Goal: Information Seeking & Learning: Compare options

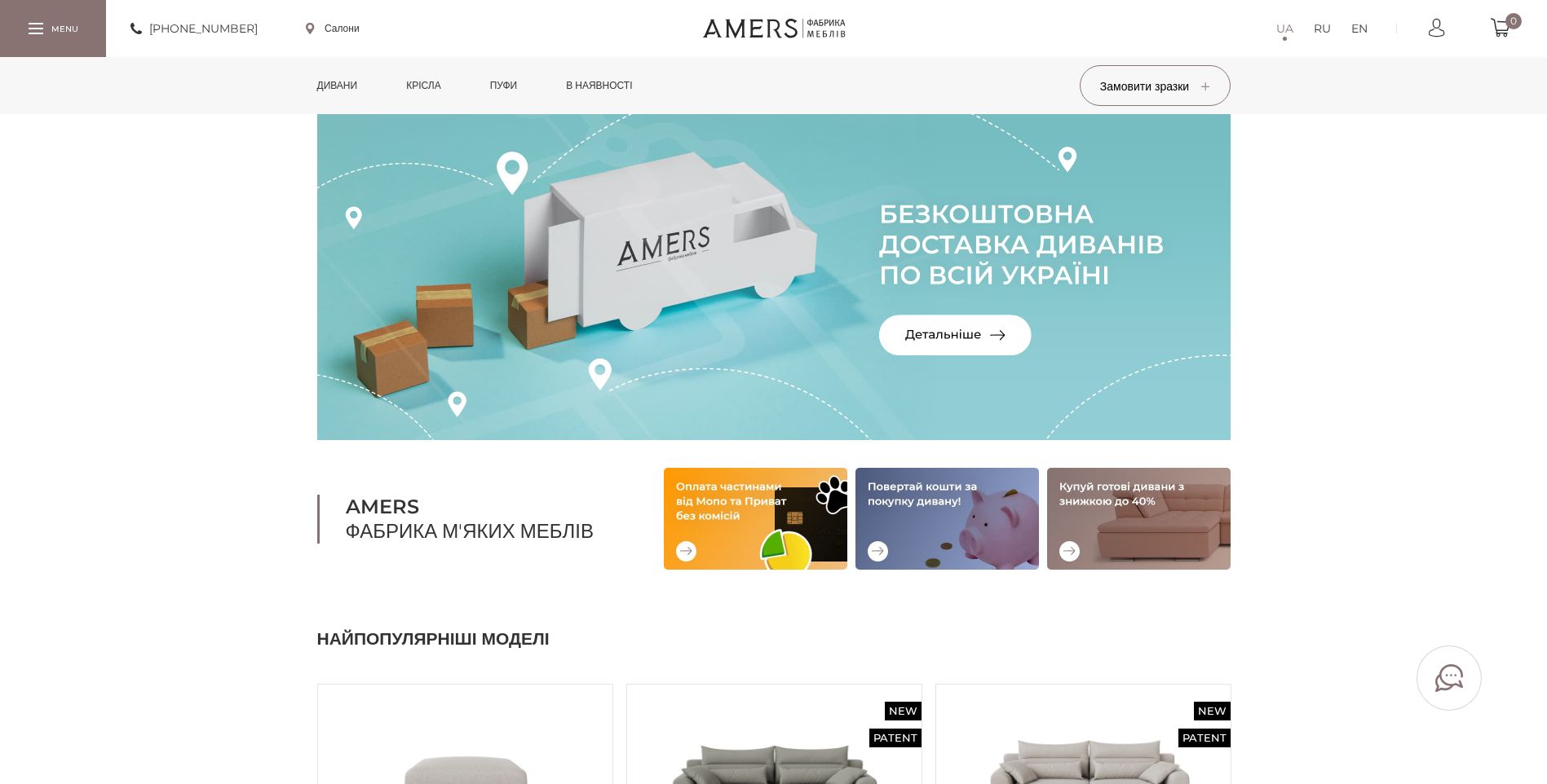
click at [417, 84] on link "Крісла" at bounding box center [424, 85] width 59 height 57
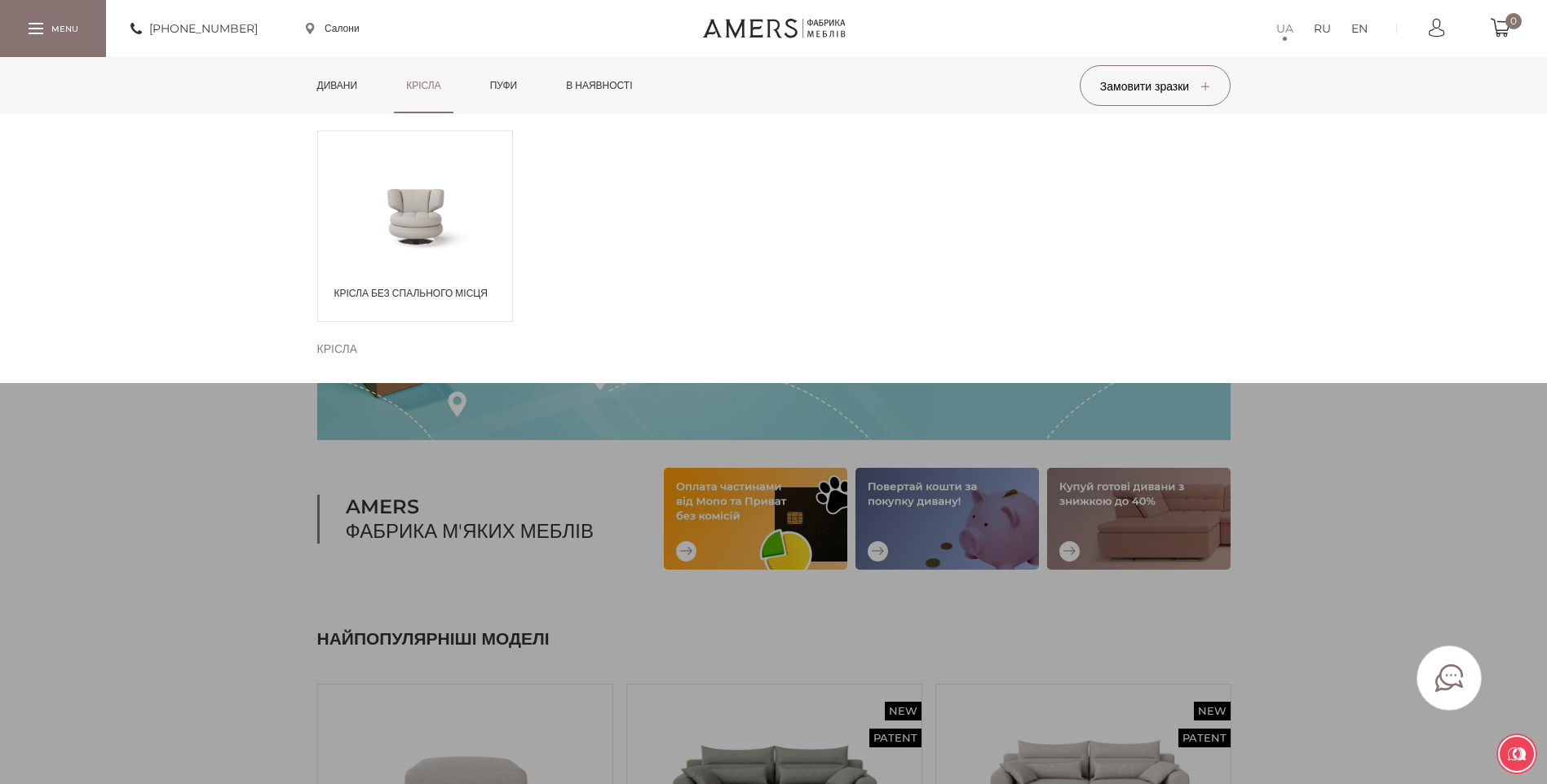
click at [419, 217] on span at bounding box center [415, 215] width 194 height 94
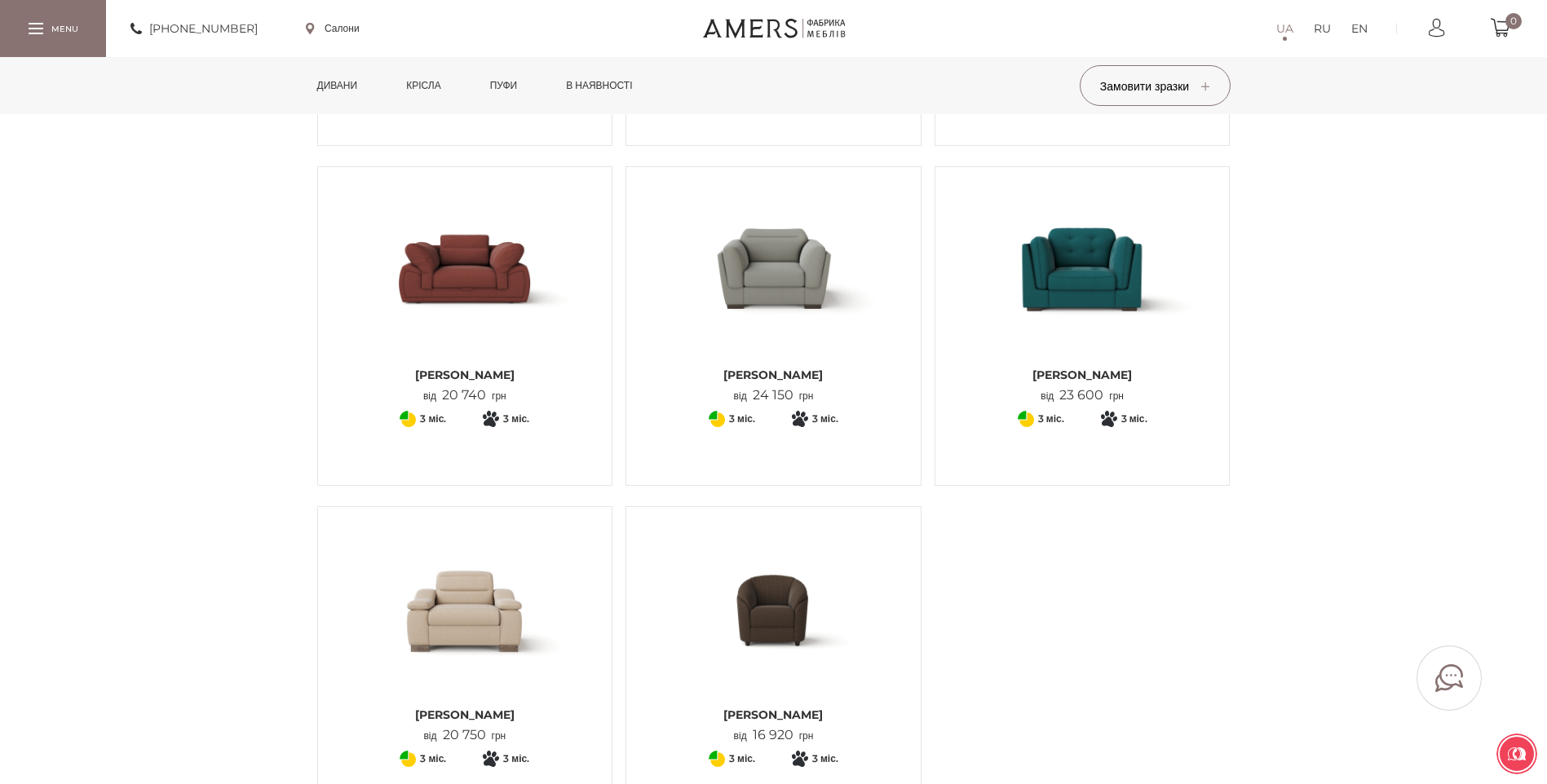
scroll to position [408, 0]
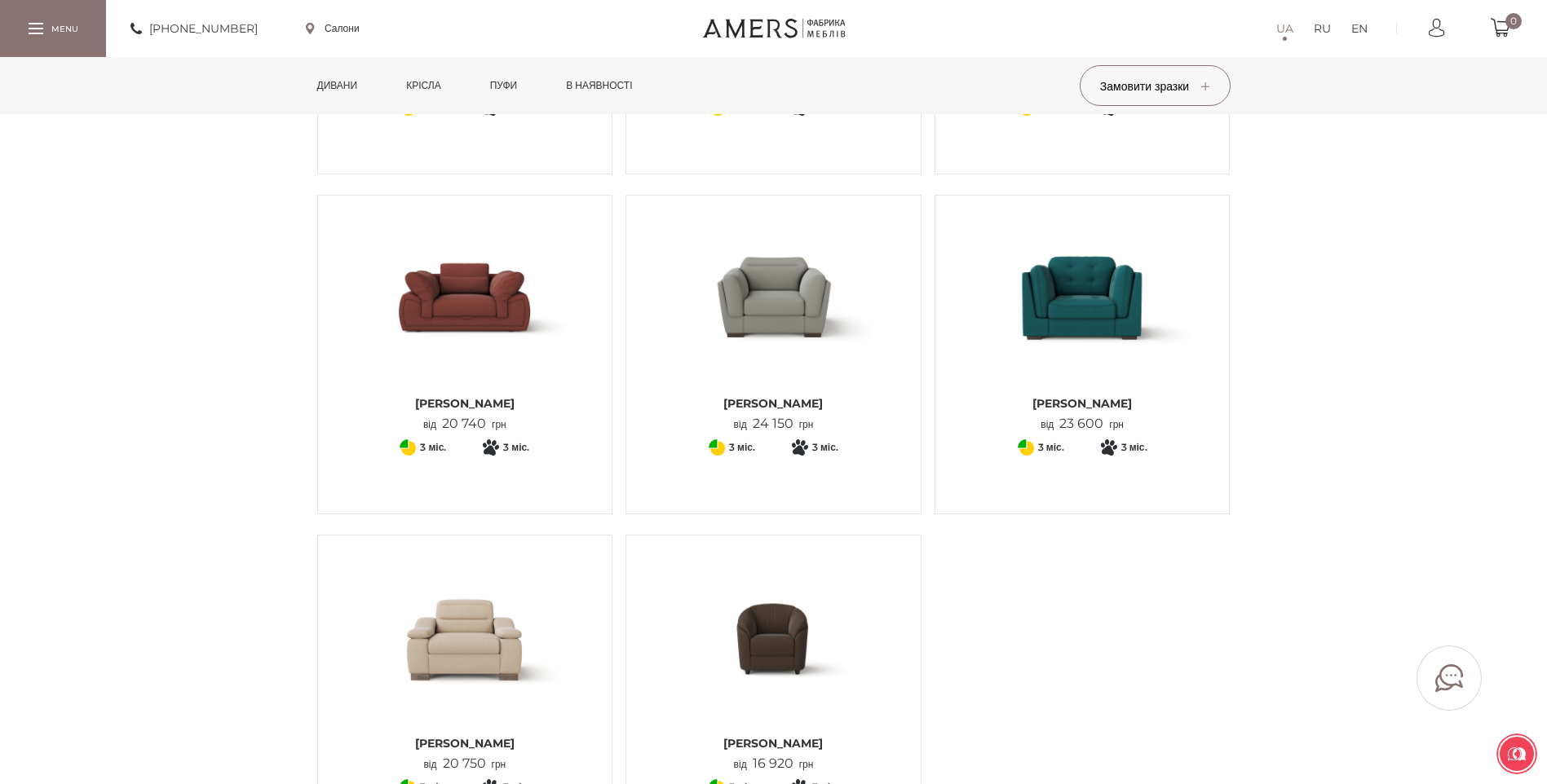
click at [341, 79] on link "Дивани" at bounding box center [337, 85] width 66 height 57
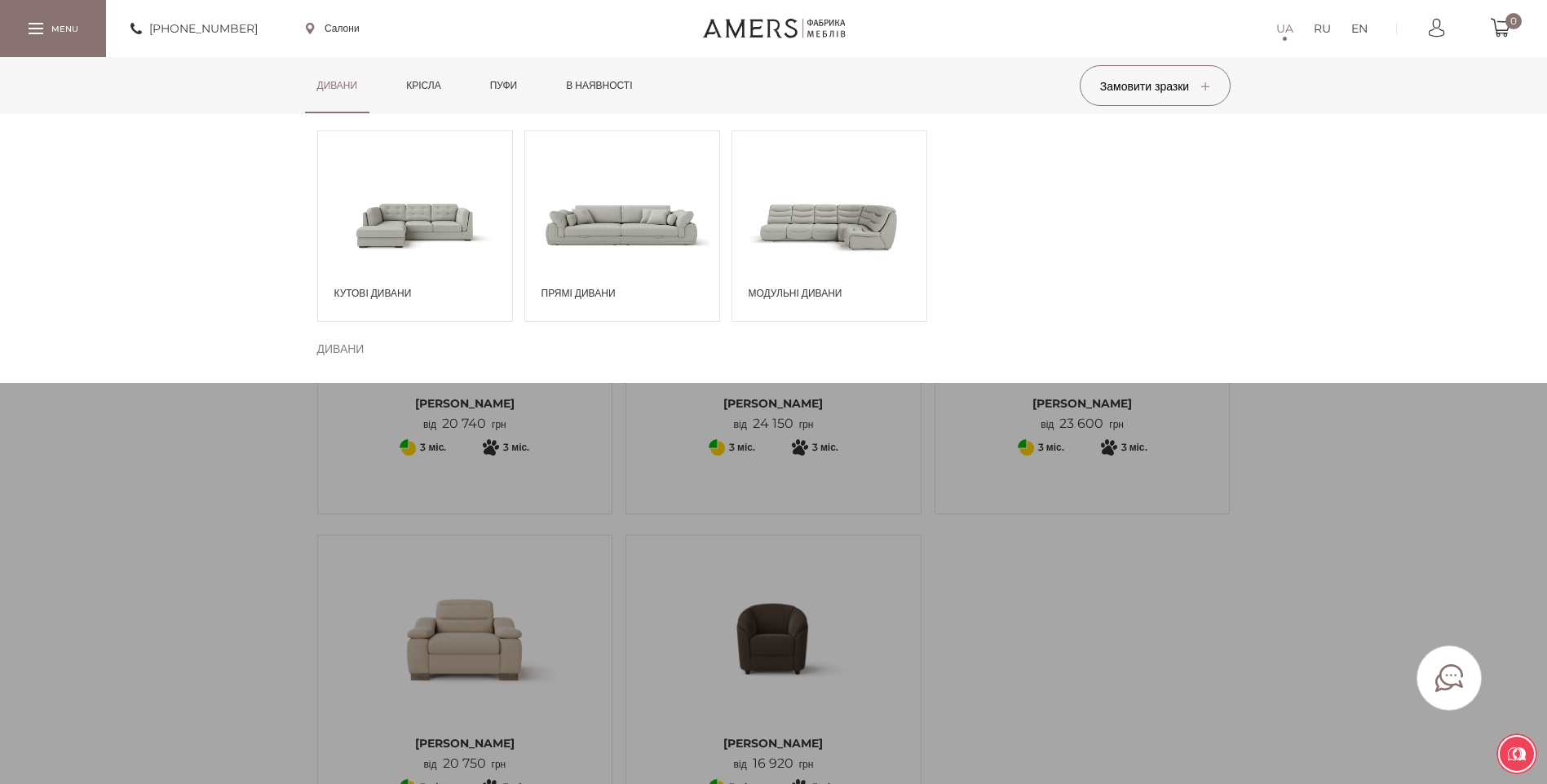
click at [411, 245] on span at bounding box center [415, 224] width 194 height 114
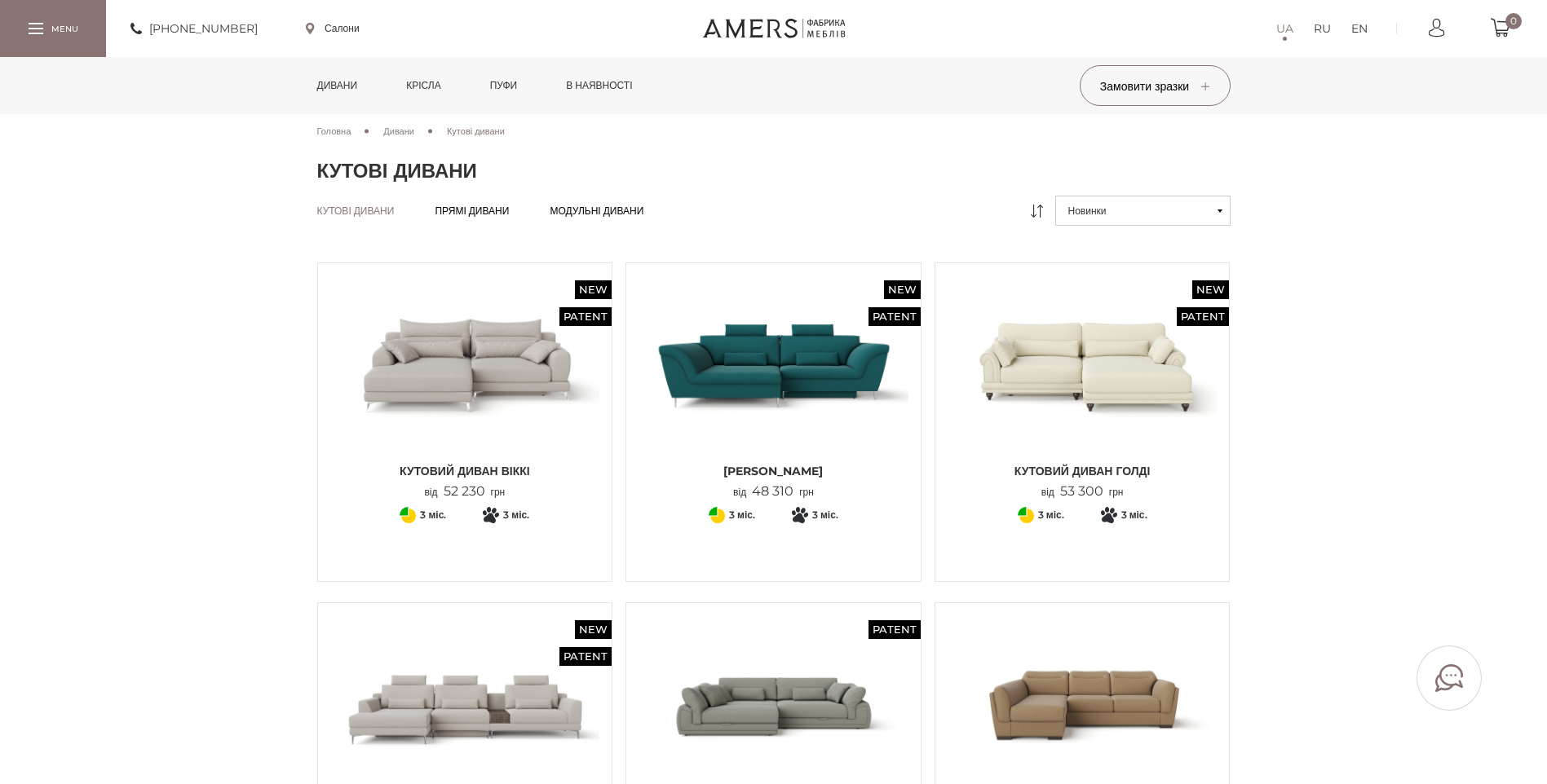
click at [341, 88] on link "Дивани" at bounding box center [337, 85] width 66 height 57
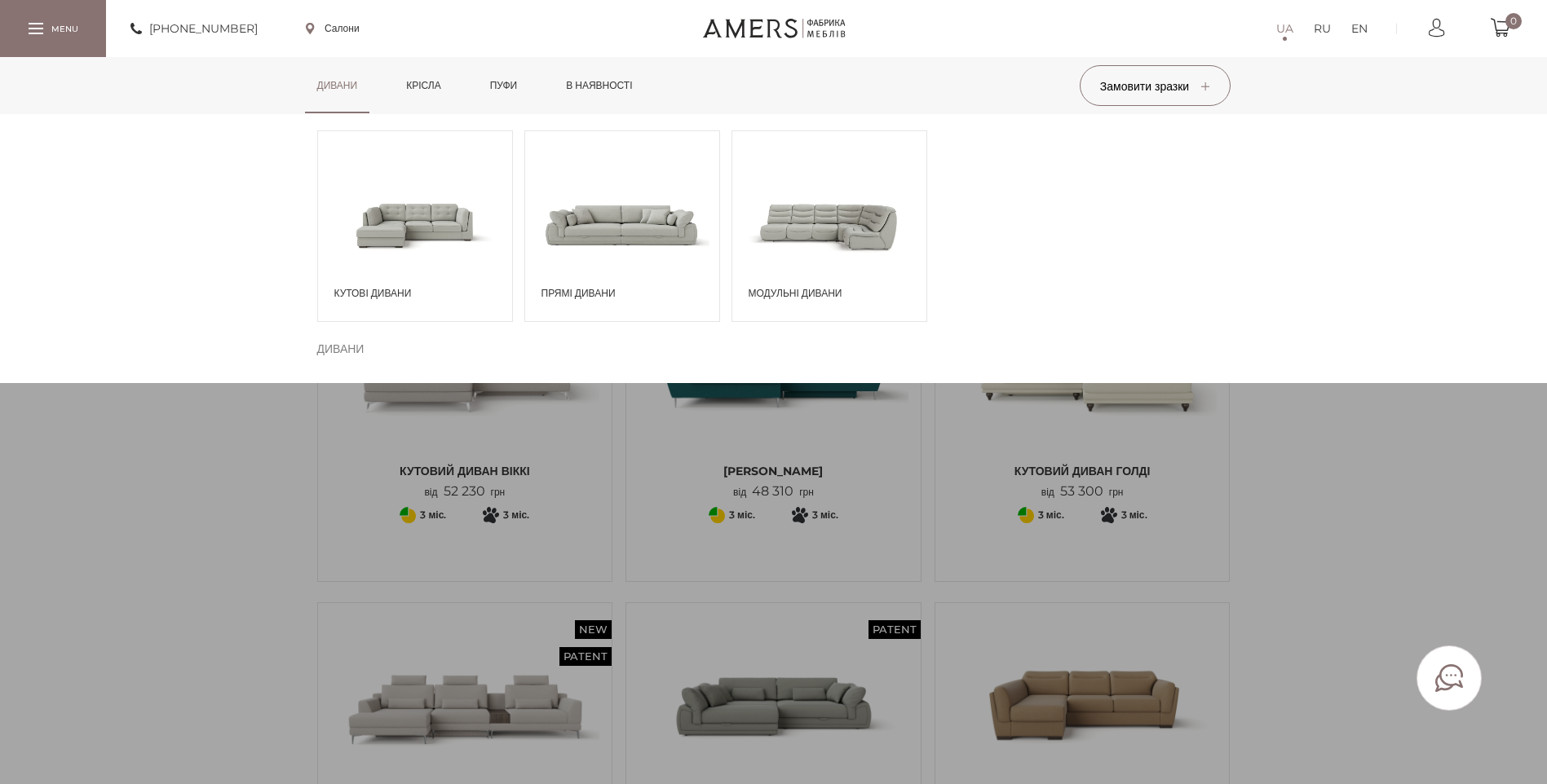
click at [774, 229] on span at bounding box center [829, 224] width 194 height 114
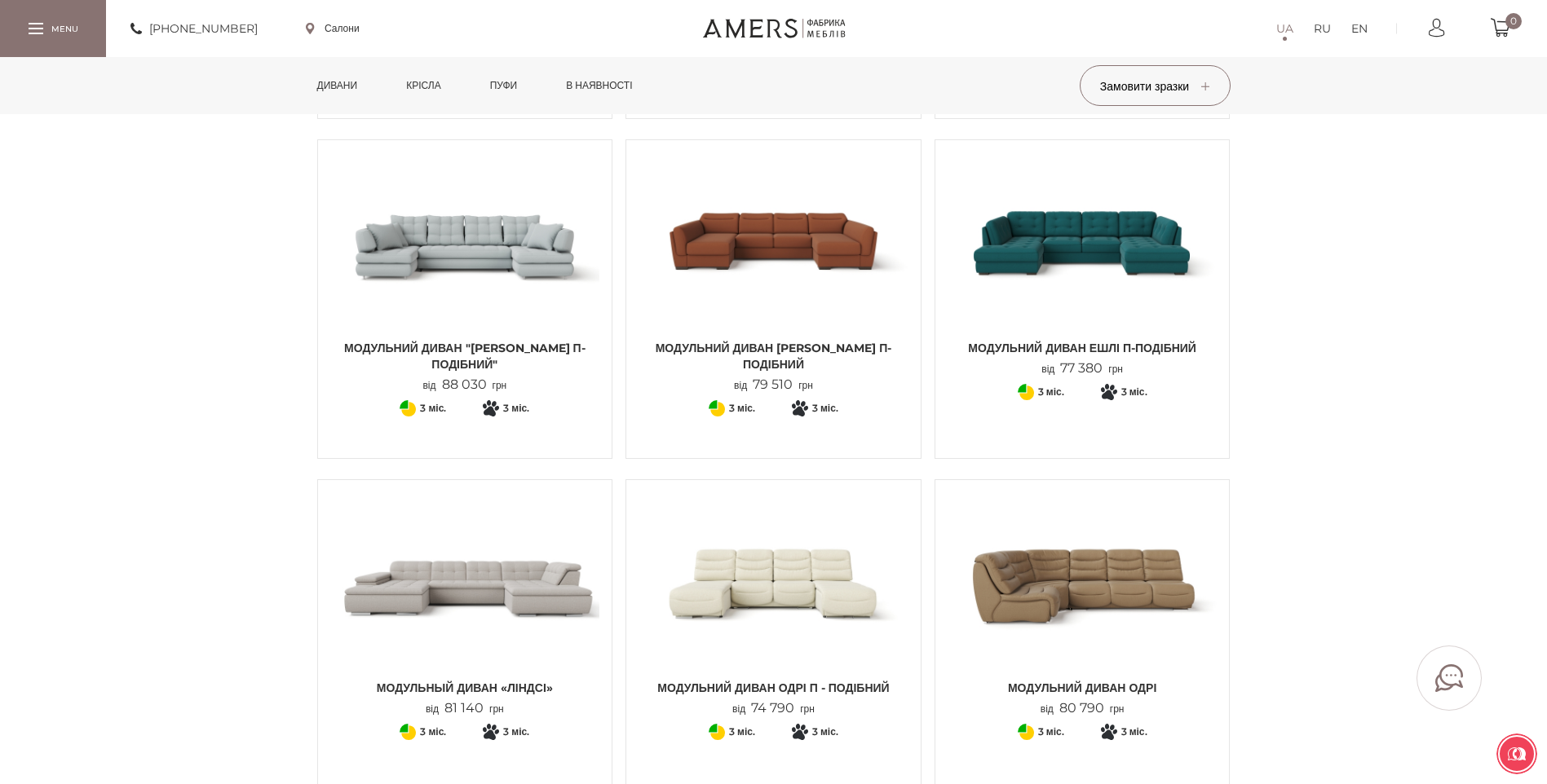
scroll to position [815, 0]
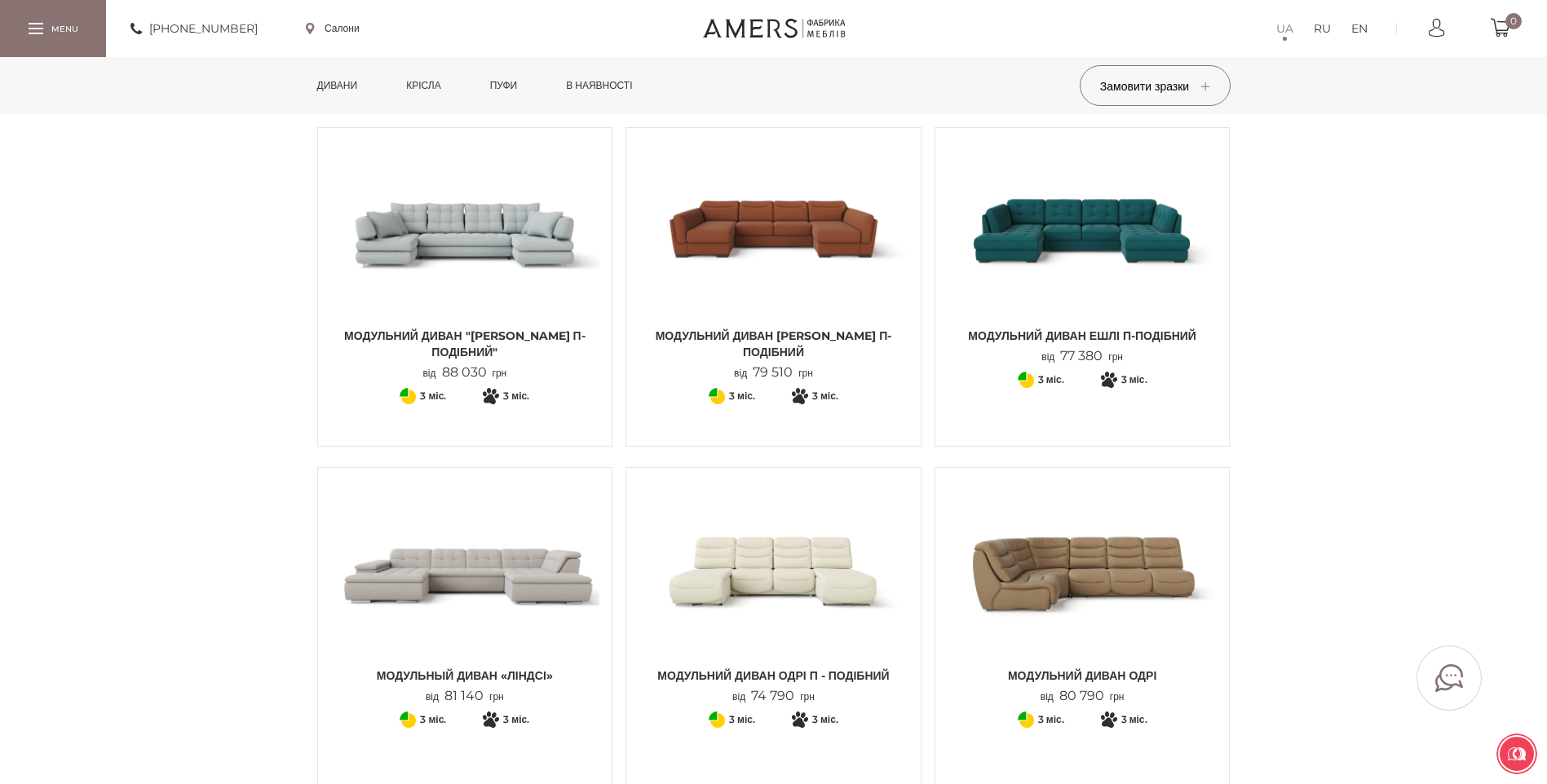
click at [468, 224] on img at bounding box center [465, 229] width 270 height 179
click at [782, 254] on img at bounding box center [773, 229] width 270 height 179
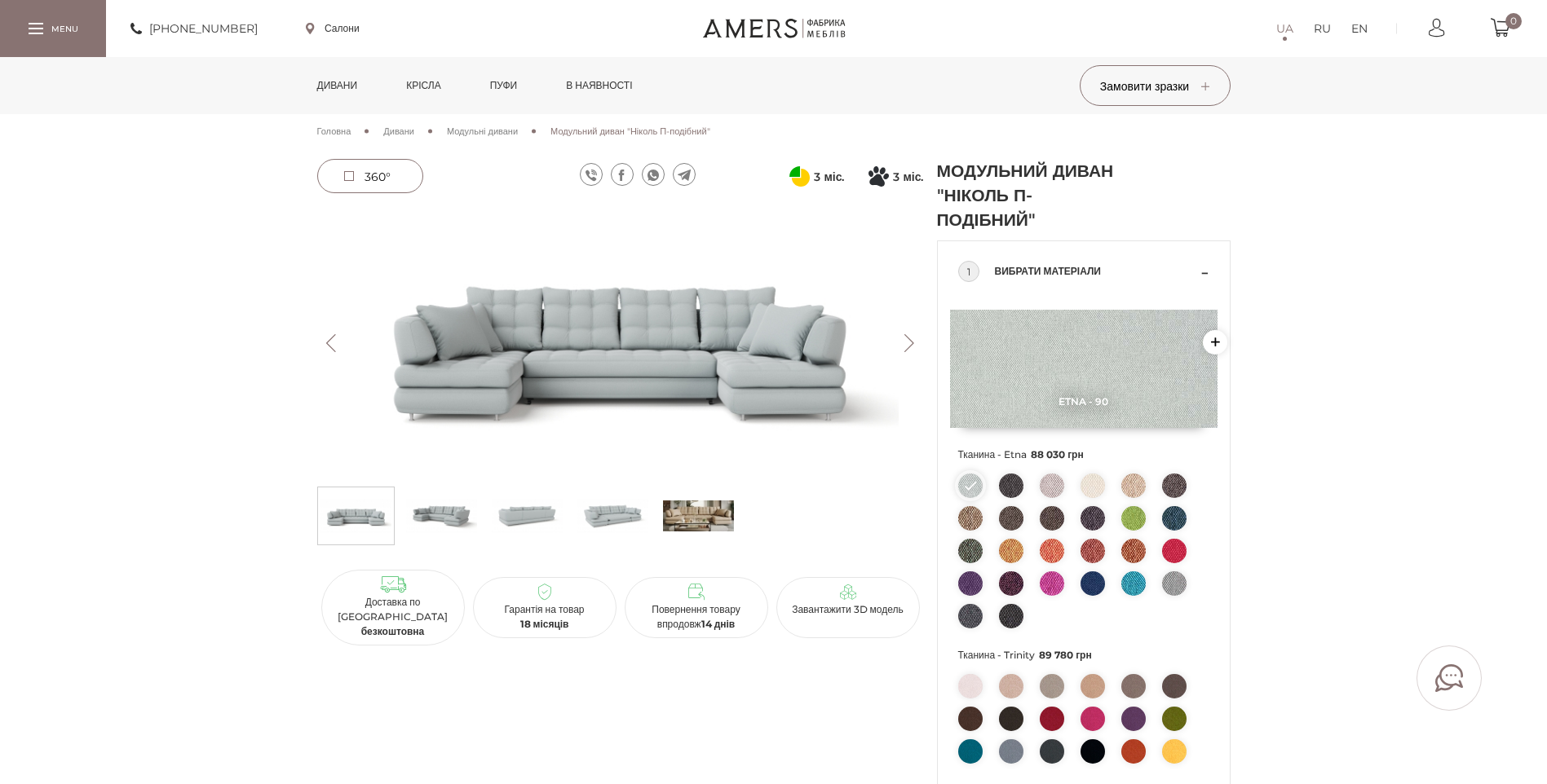
click at [619, 334] on img at bounding box center [621, 343] width 607 height 270
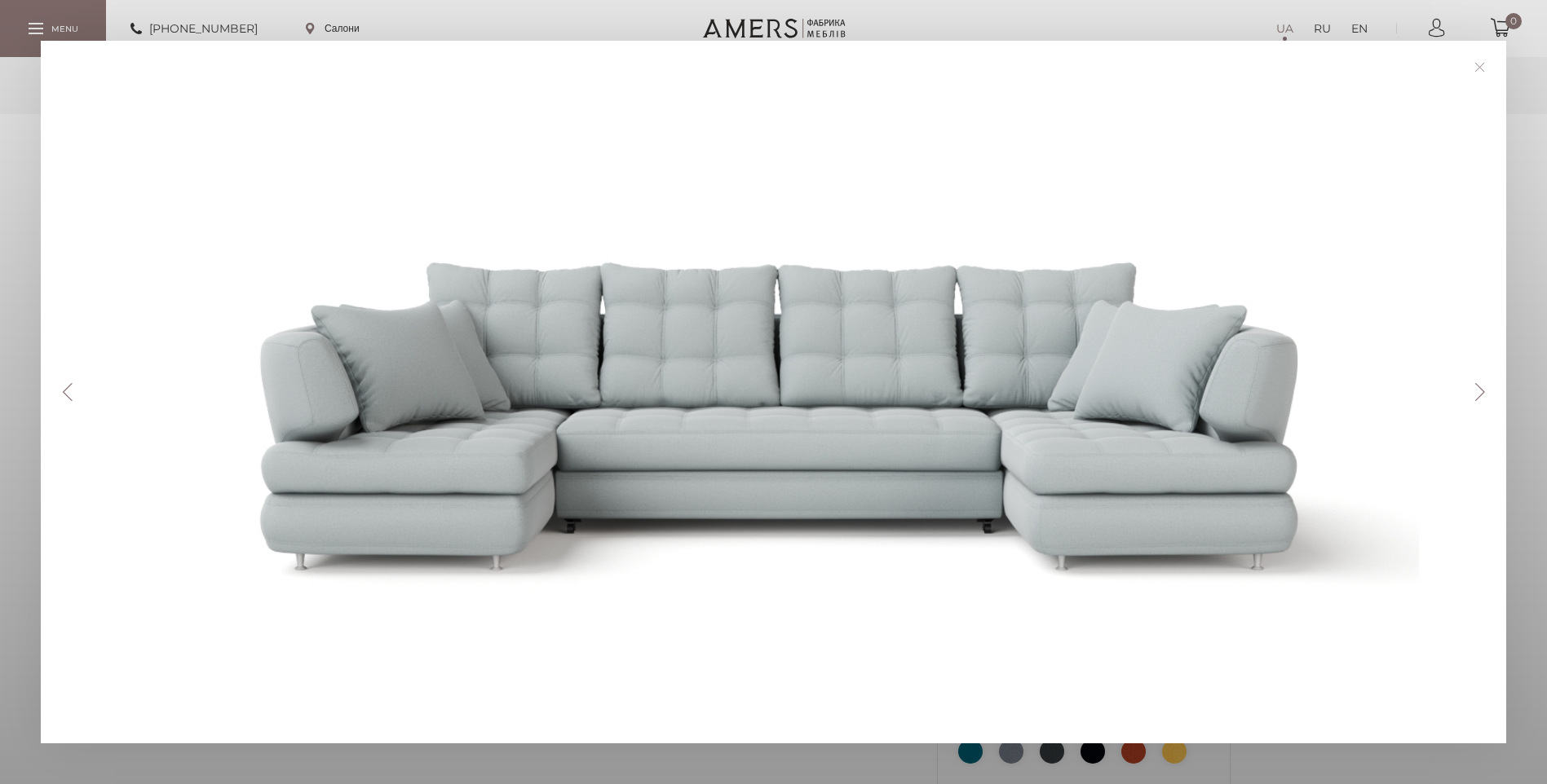
click at [1481, 388] on button "Next" at bounding box center [1478, 392] width 28 height 18
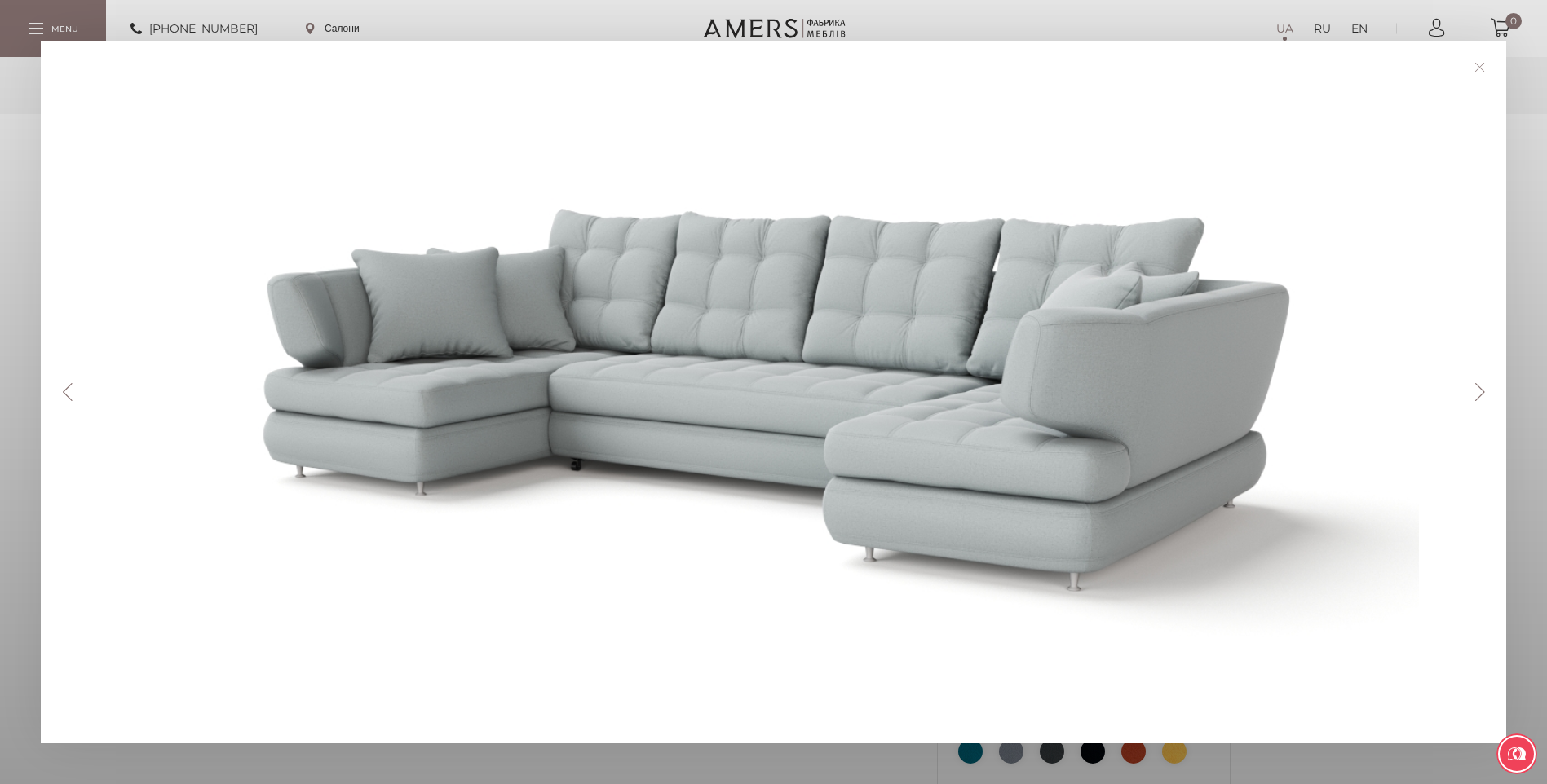
click at [1489, 390] on button "Next" at bounding box center [1478, 392] width 28 height 18
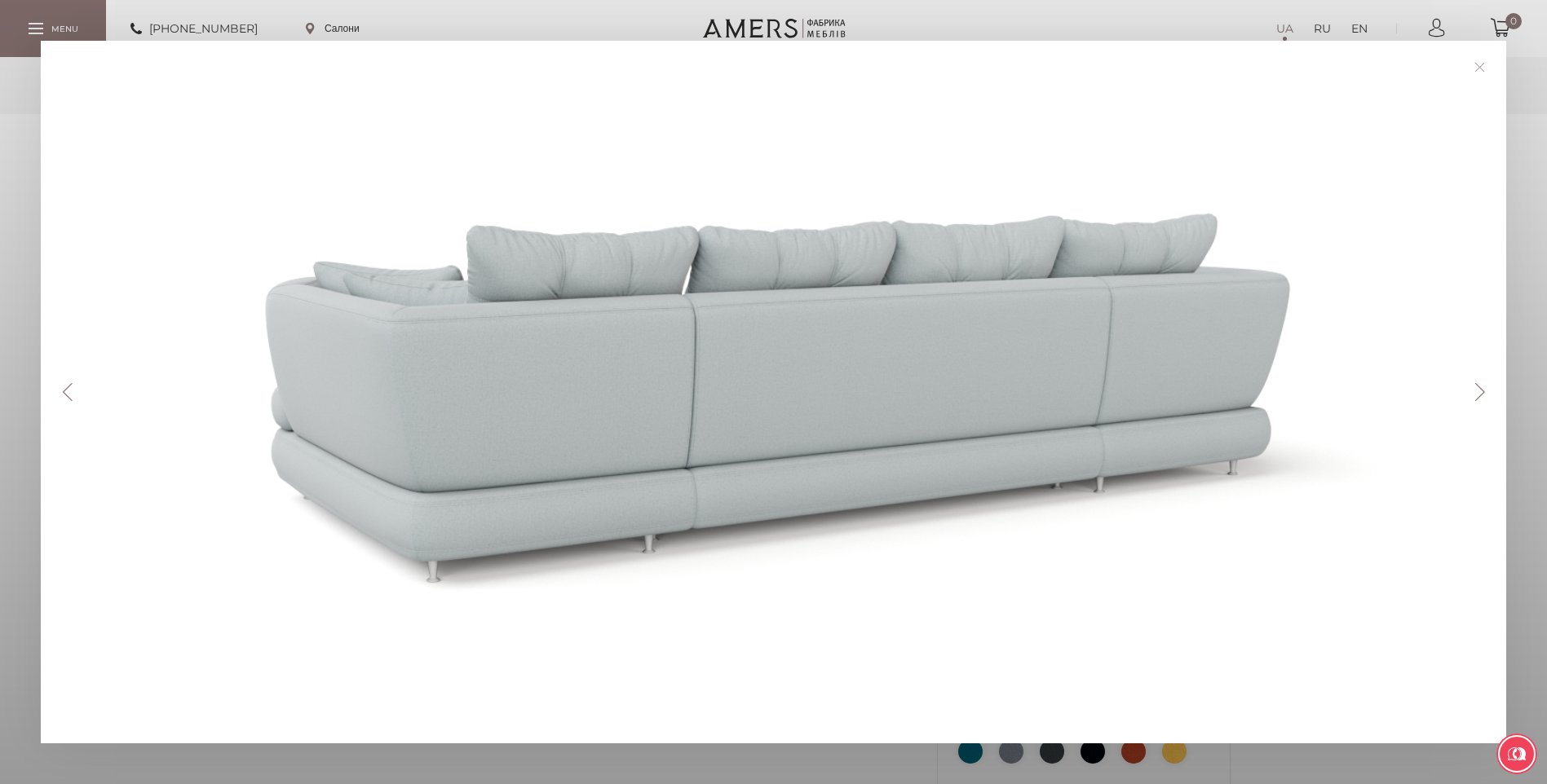
click at [1488, 390] on button "Next" at bounding box center [1478, 392] width 28 height 18
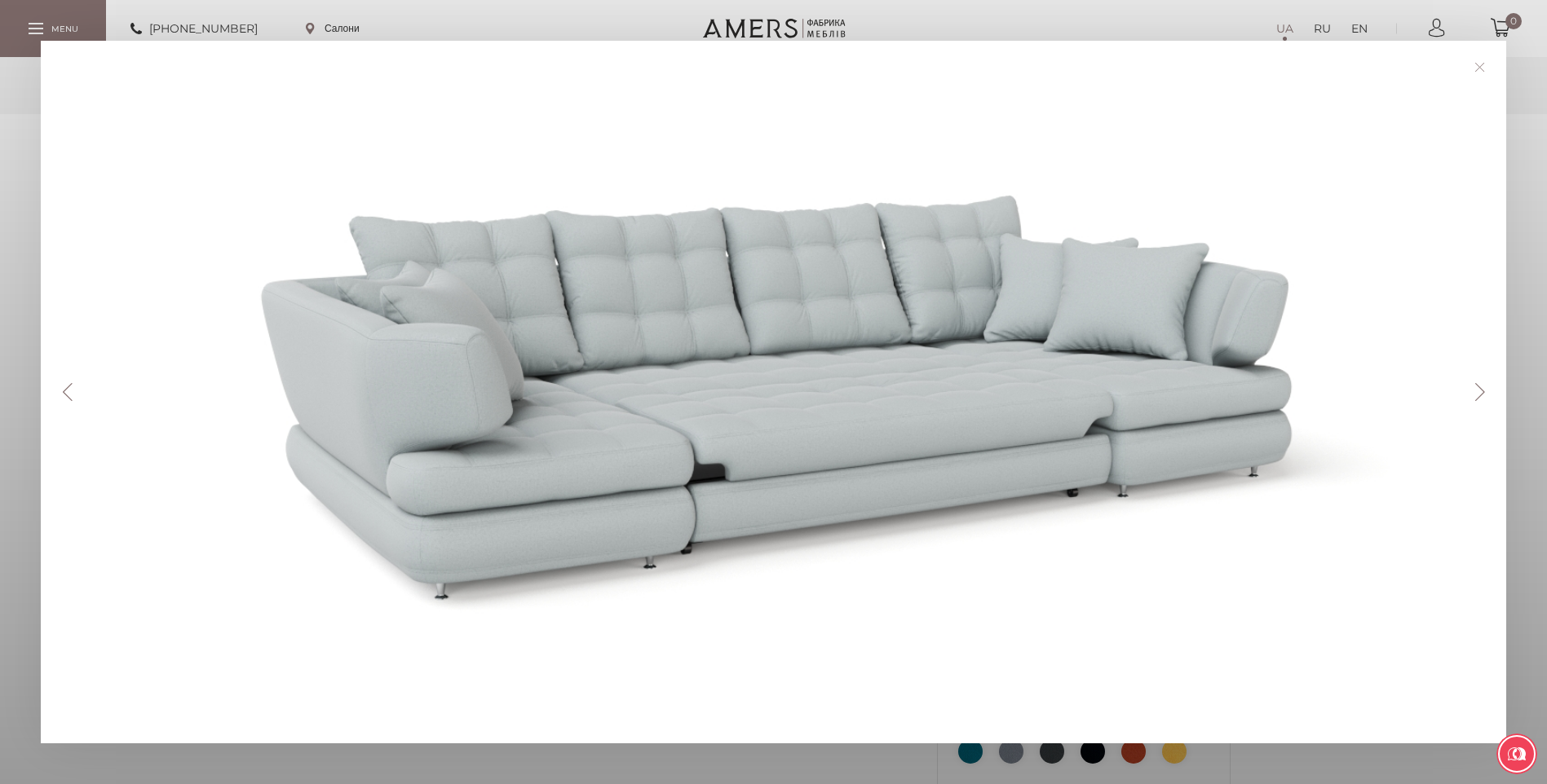
click at [1488, 390] on button "Next" at bounding box center [1478, 392] width 28 height 18
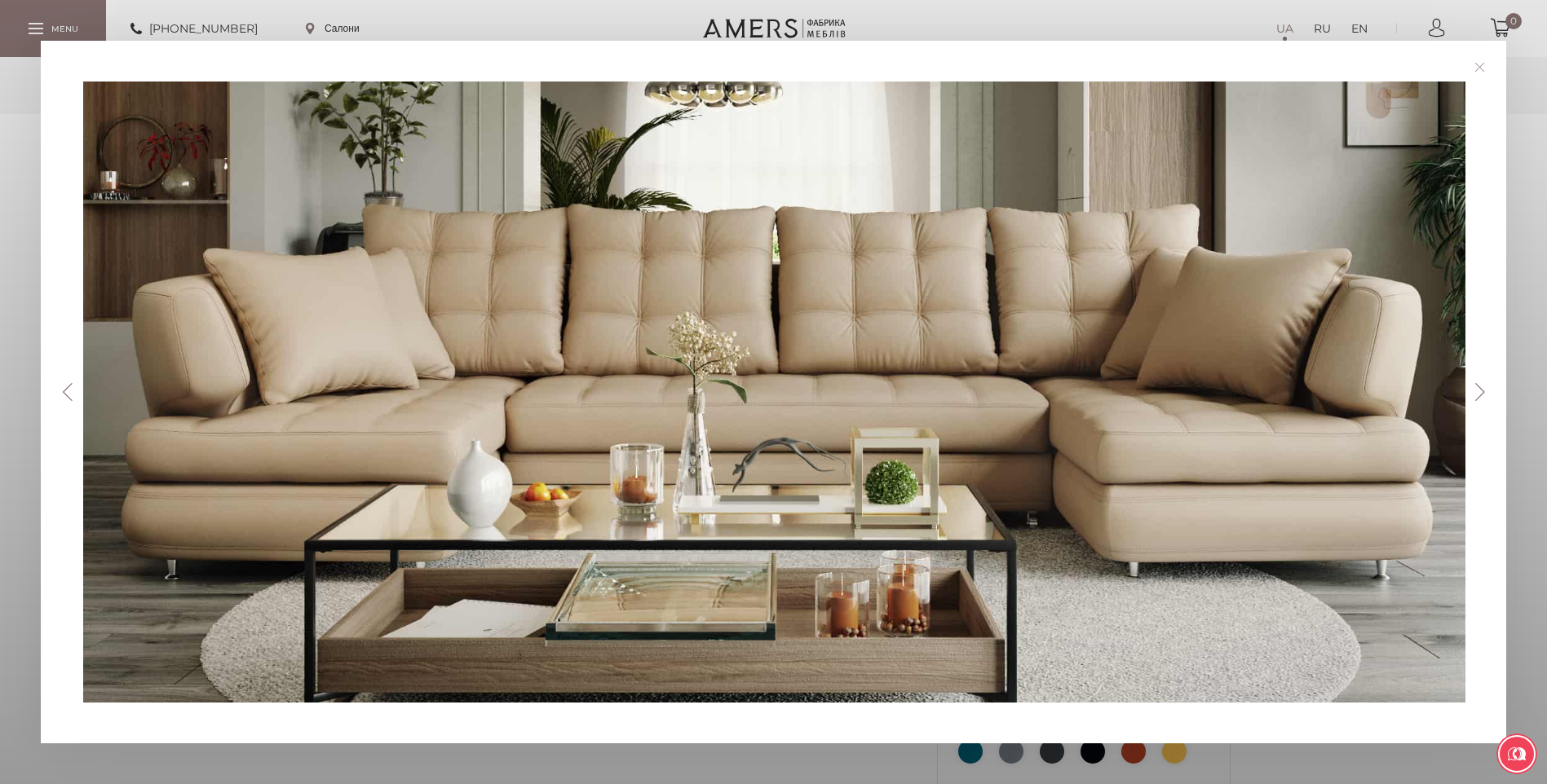
click at [1487, 389] on button "Next" at bounding box center [1478, 392] width 28 height 18
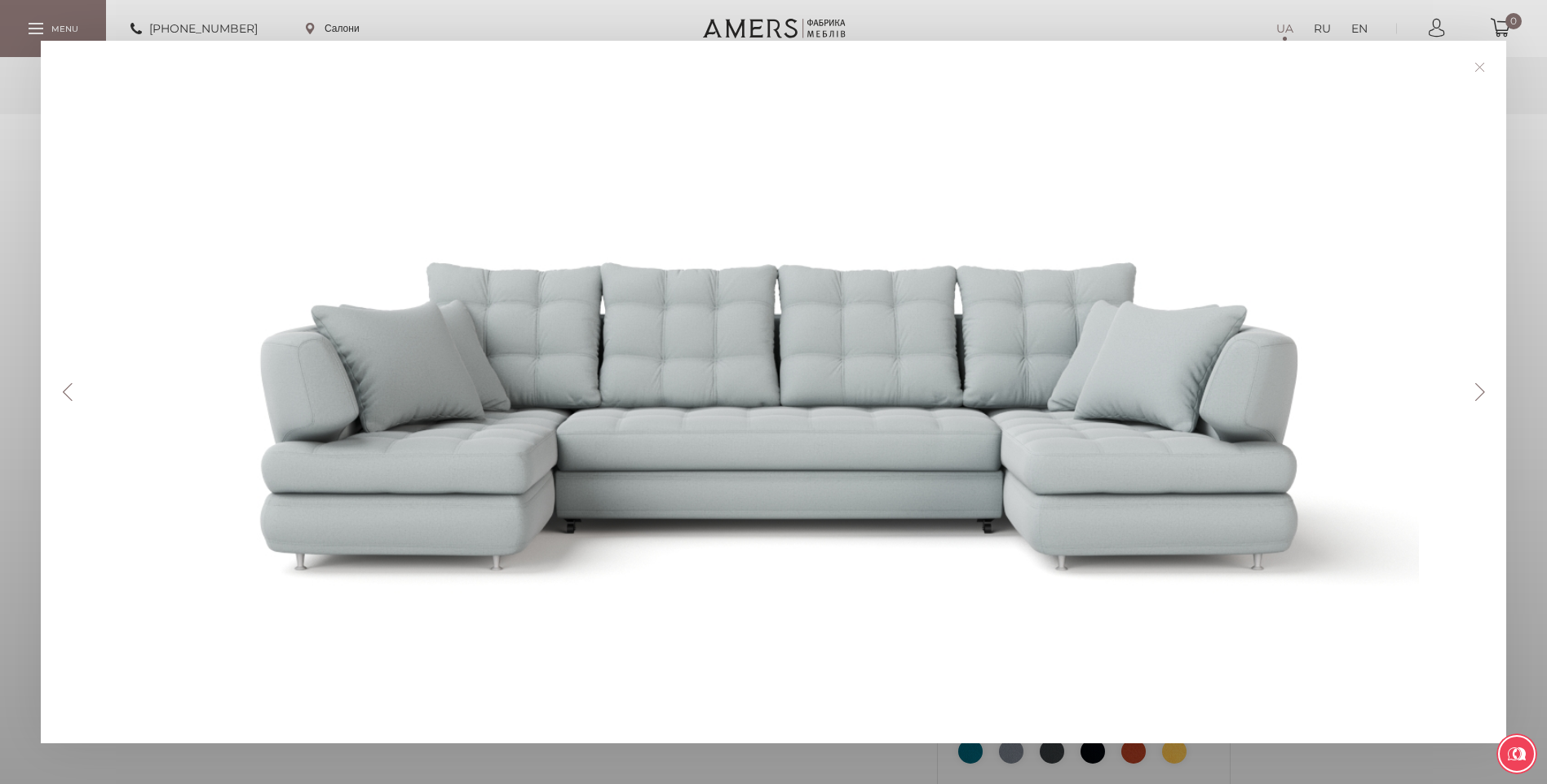
click at [1485, 399] on button "Next" at bounding box center [1478, 392] width 28 height 18
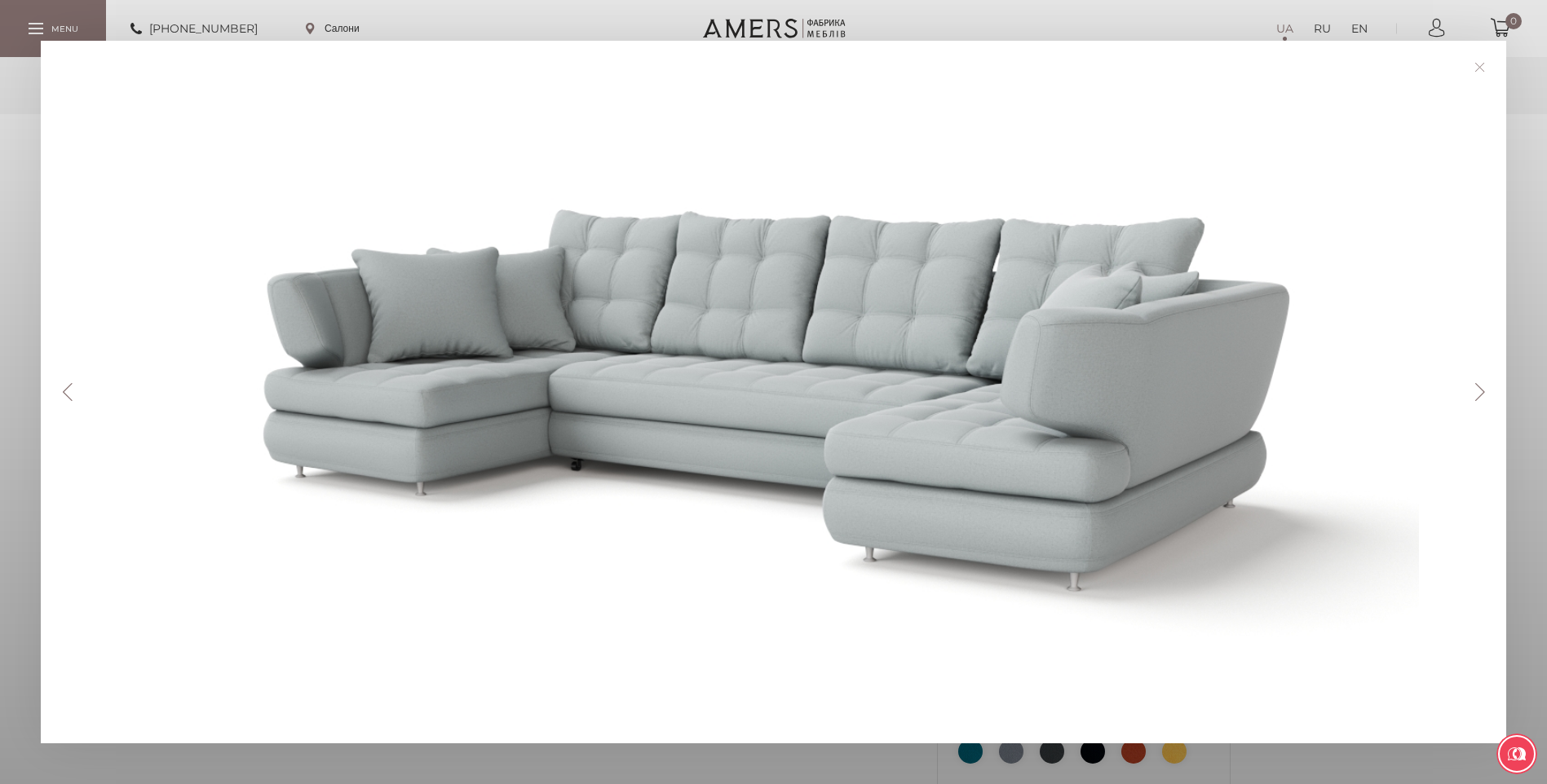
click at [1485, 69] on link at bounding box center [1479, 68] width 25 height 25
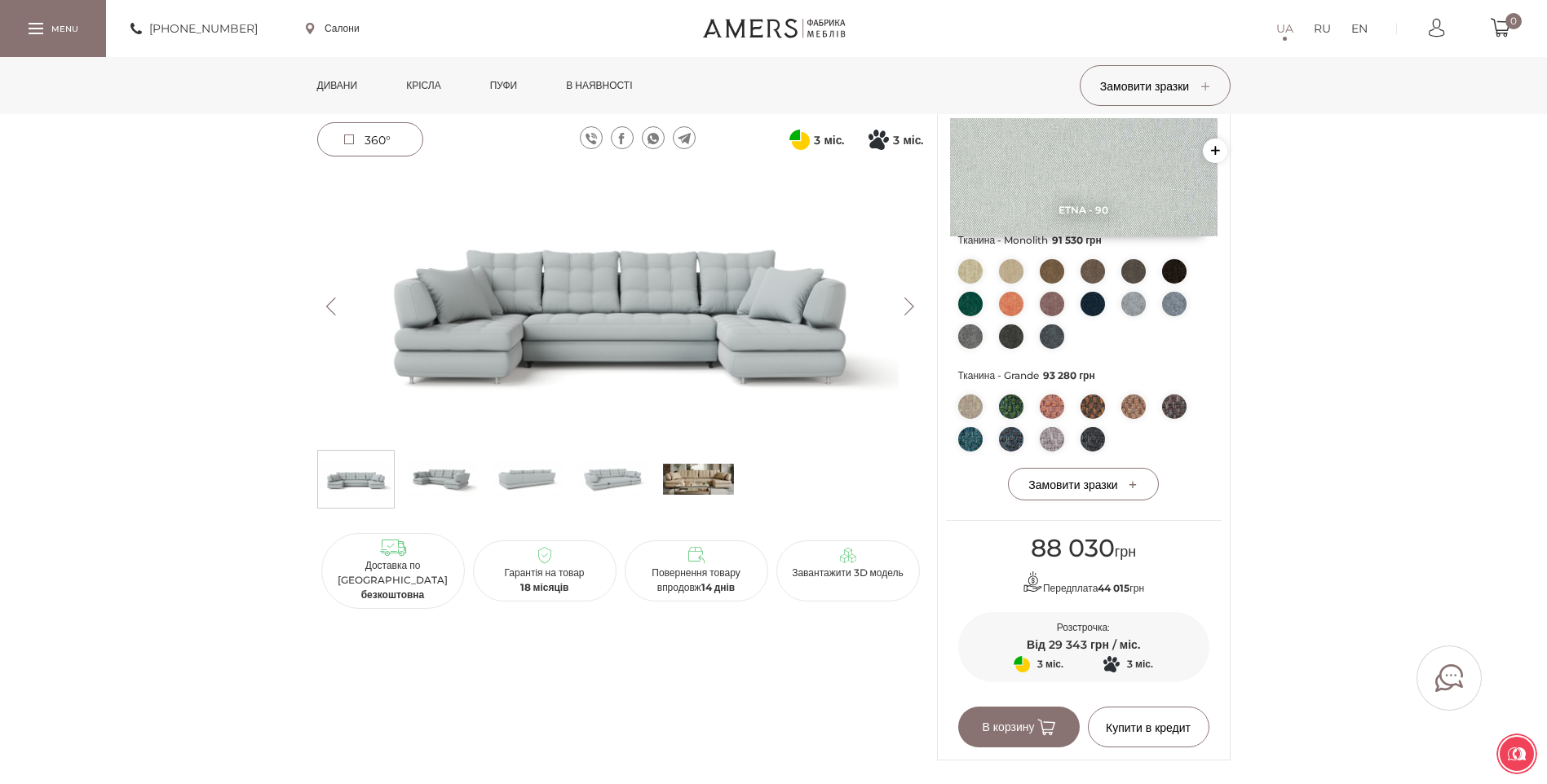
scroll to position [652, 0]
click at [1050, 440] on img at bounding box center [1051, 440] width 25 height 24
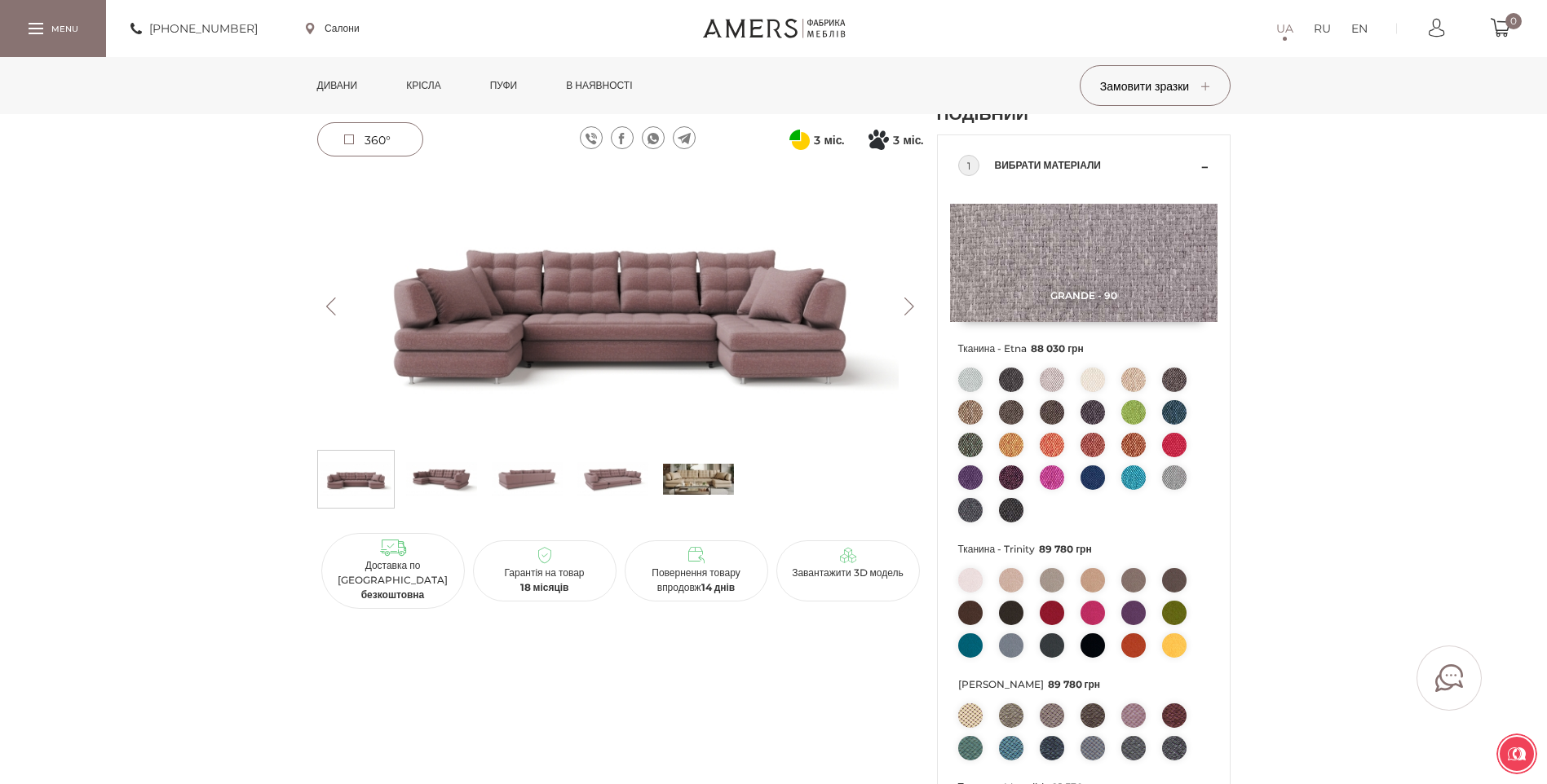
scroll to position [0, 0]
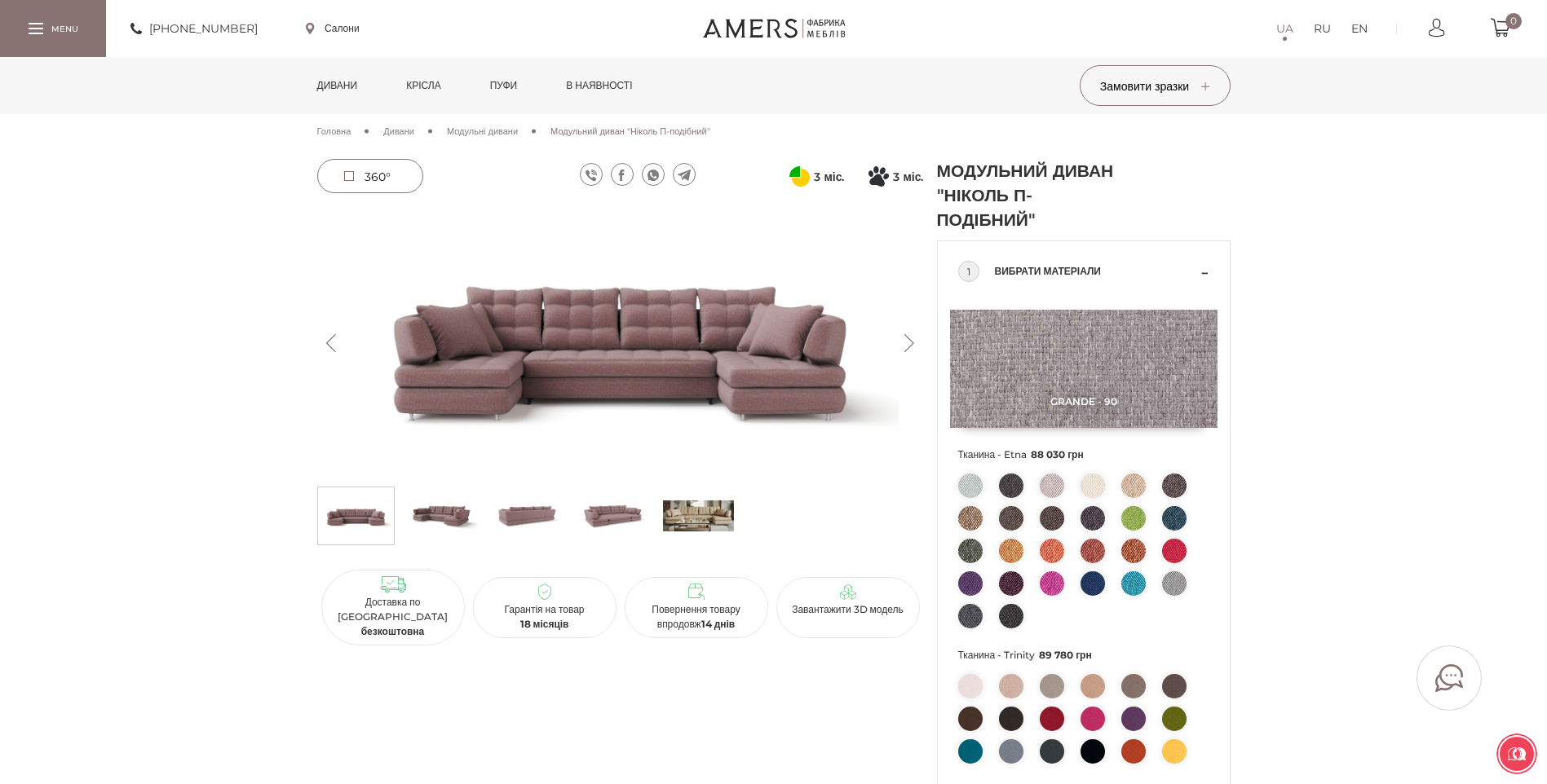
click at [1049, 478] on img at bounding box center [1051, 485] width 25 height 24
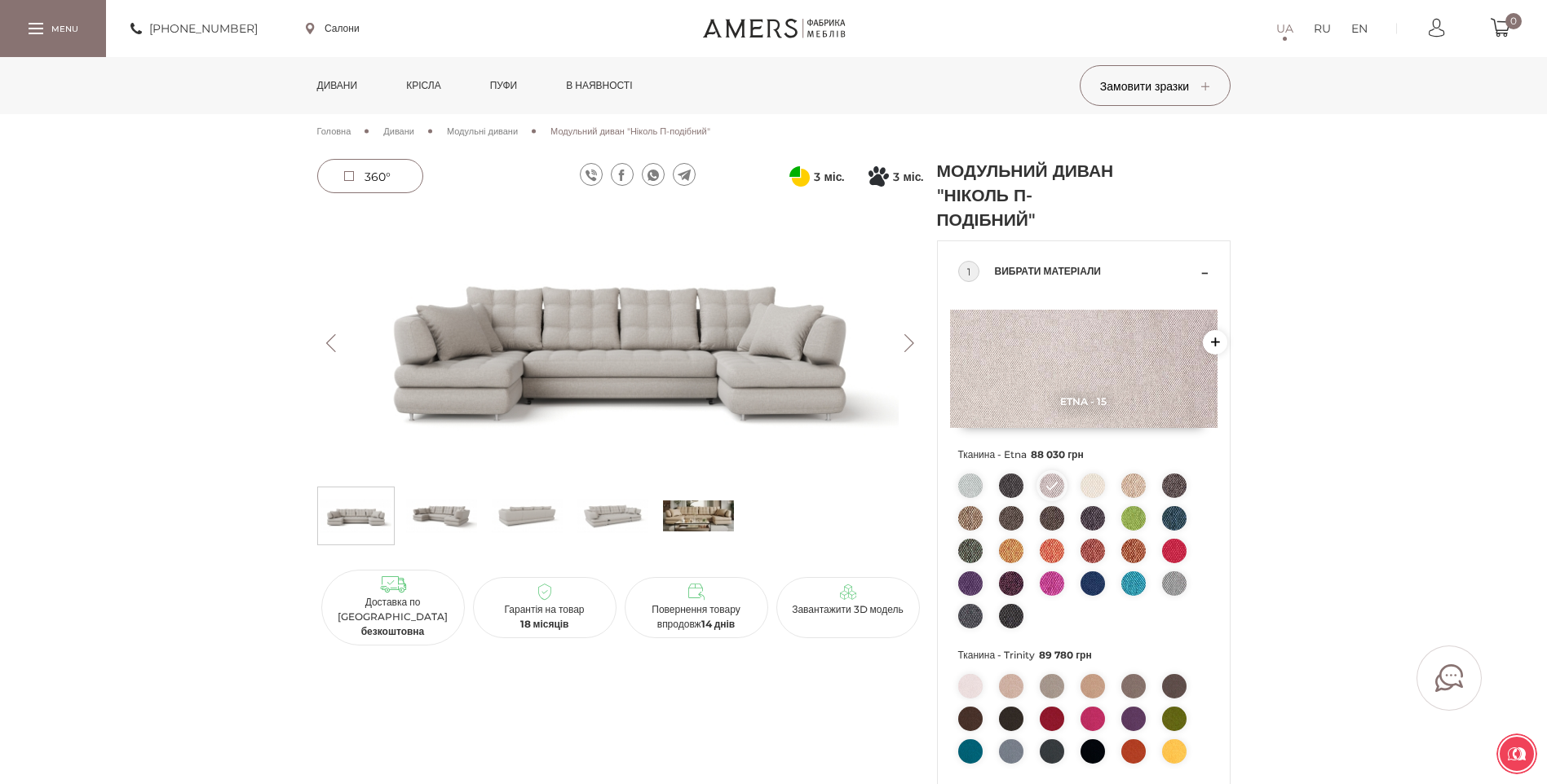
click at [1079, 402] on span "Etna - 15" at bounding box center [1083, 401] width 268 height 12
click at [1055, 519] on img at bounding box center [1051, 517] width 25 height 24
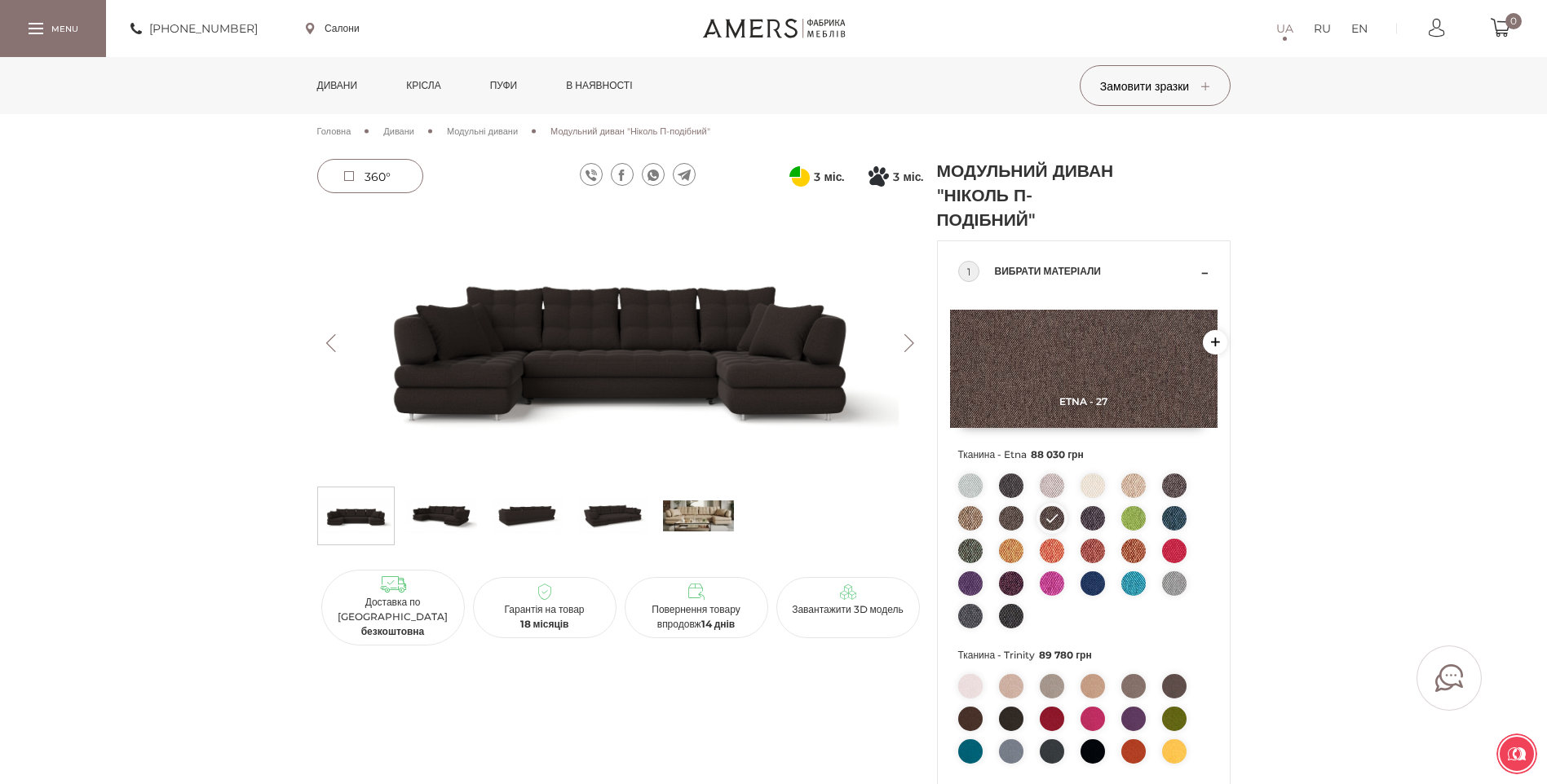
click at [1036, 564] on ul at bounding box center [1083, 555] width 251 height 163
click at [1049, 556] on img at bounding box center [1051, 551] width 25 height 24
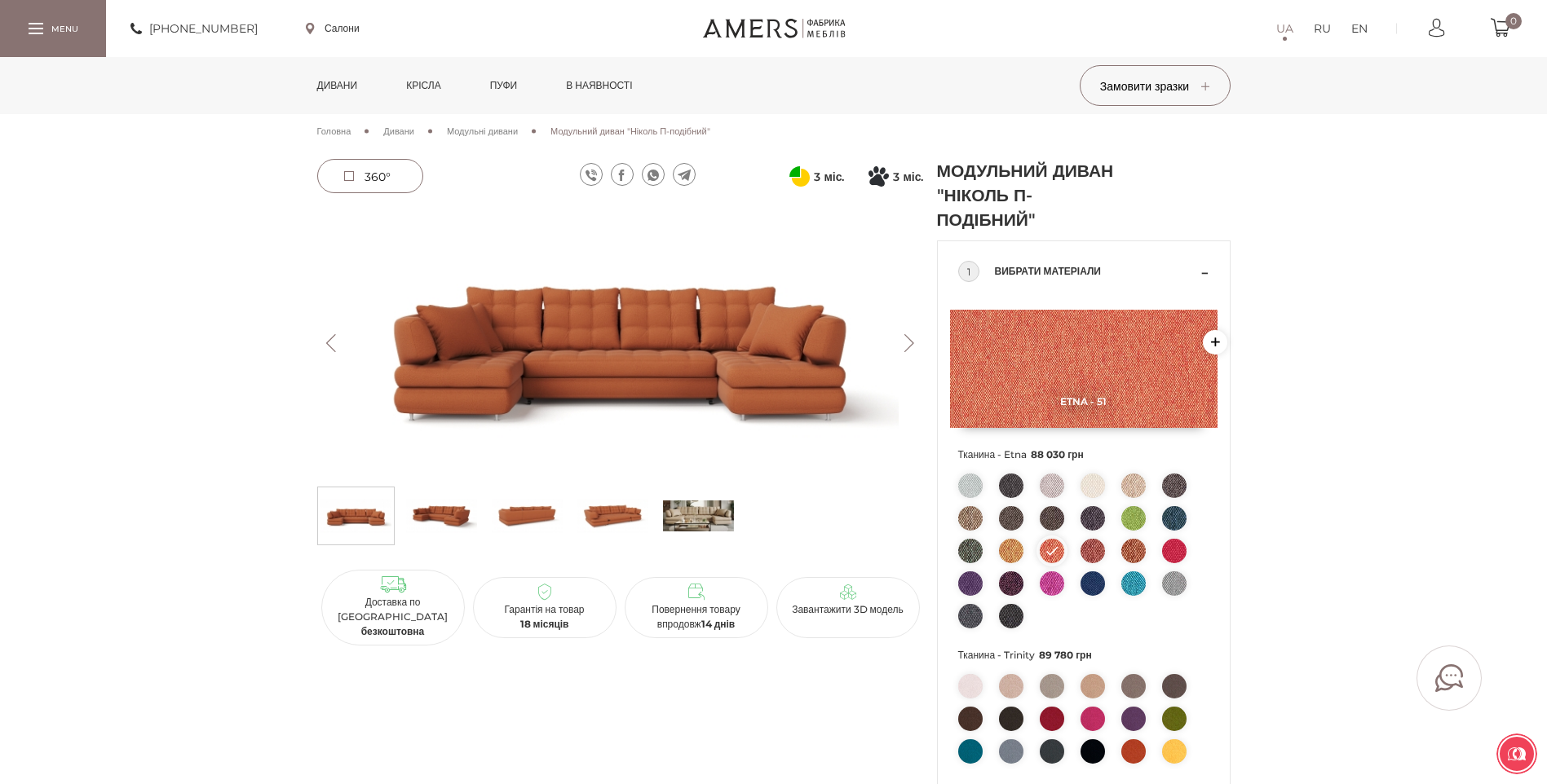
click at [1052, 573] on img at bounding box center [1051, 583] width 25 height 24
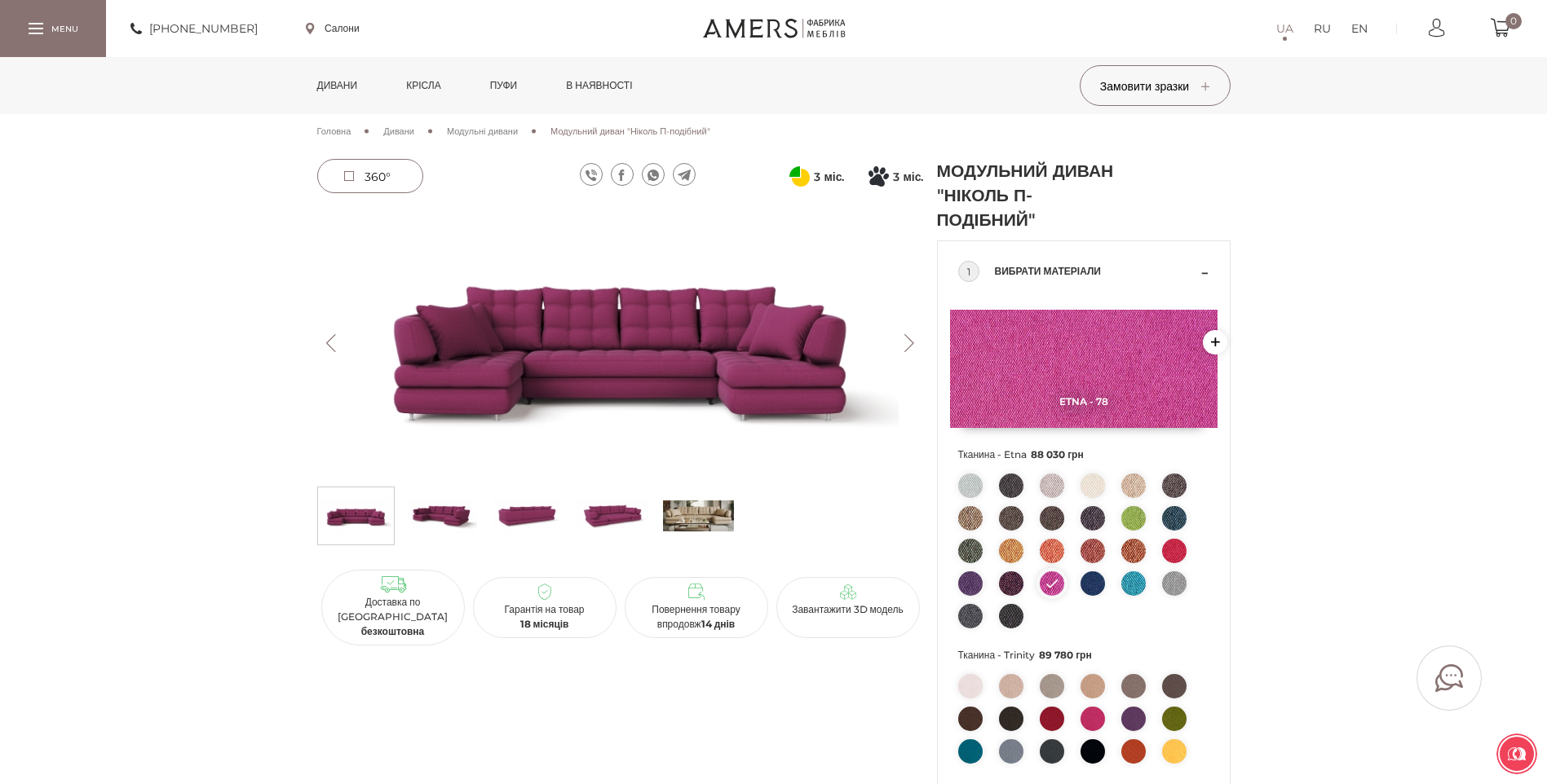
click at [1097, 582] on img at bounding box center [1092, 583] width 25 height 24
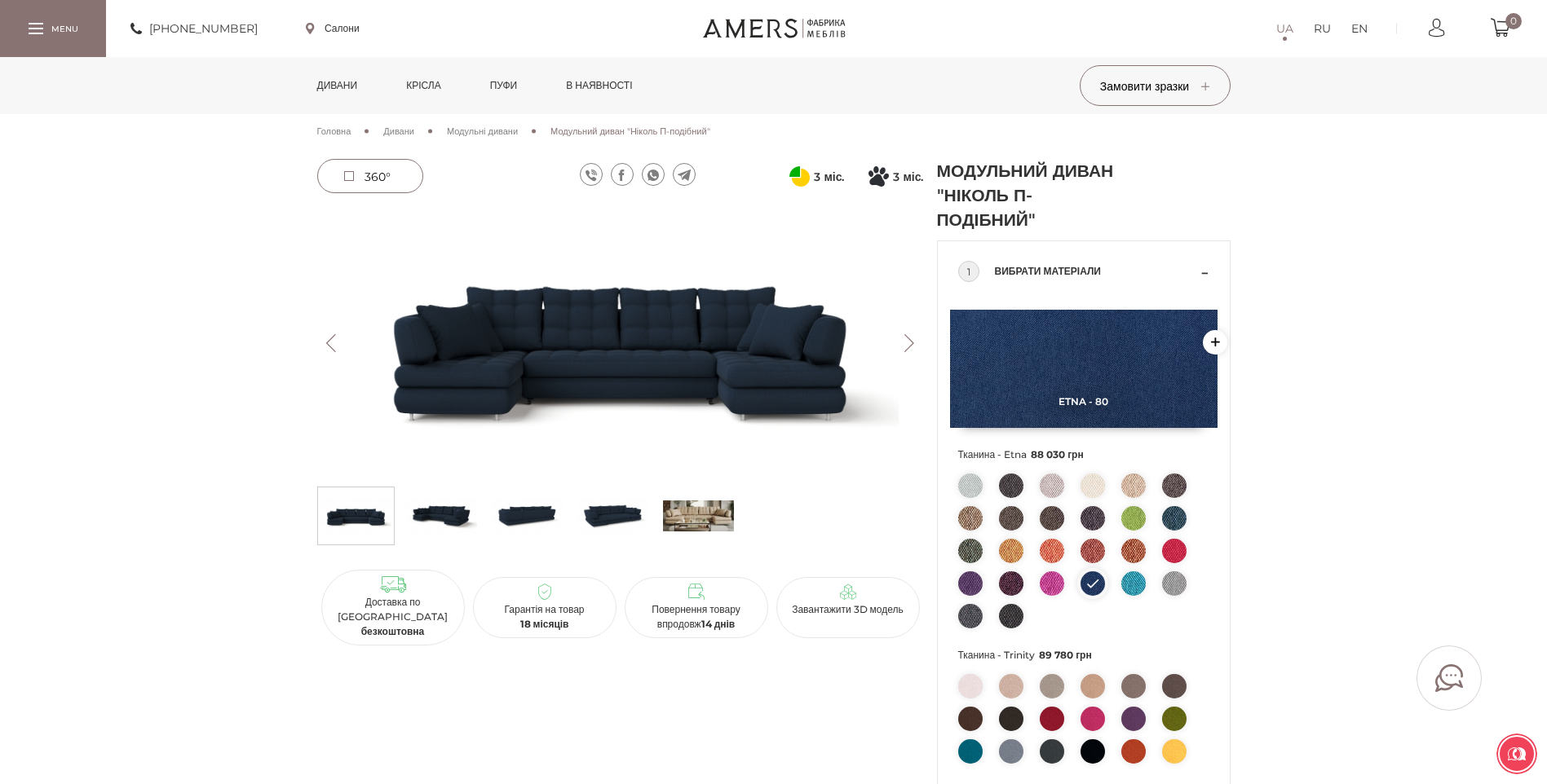
click at [1164, 584] on img at bounding box center [1173, 583] width 25 height 24
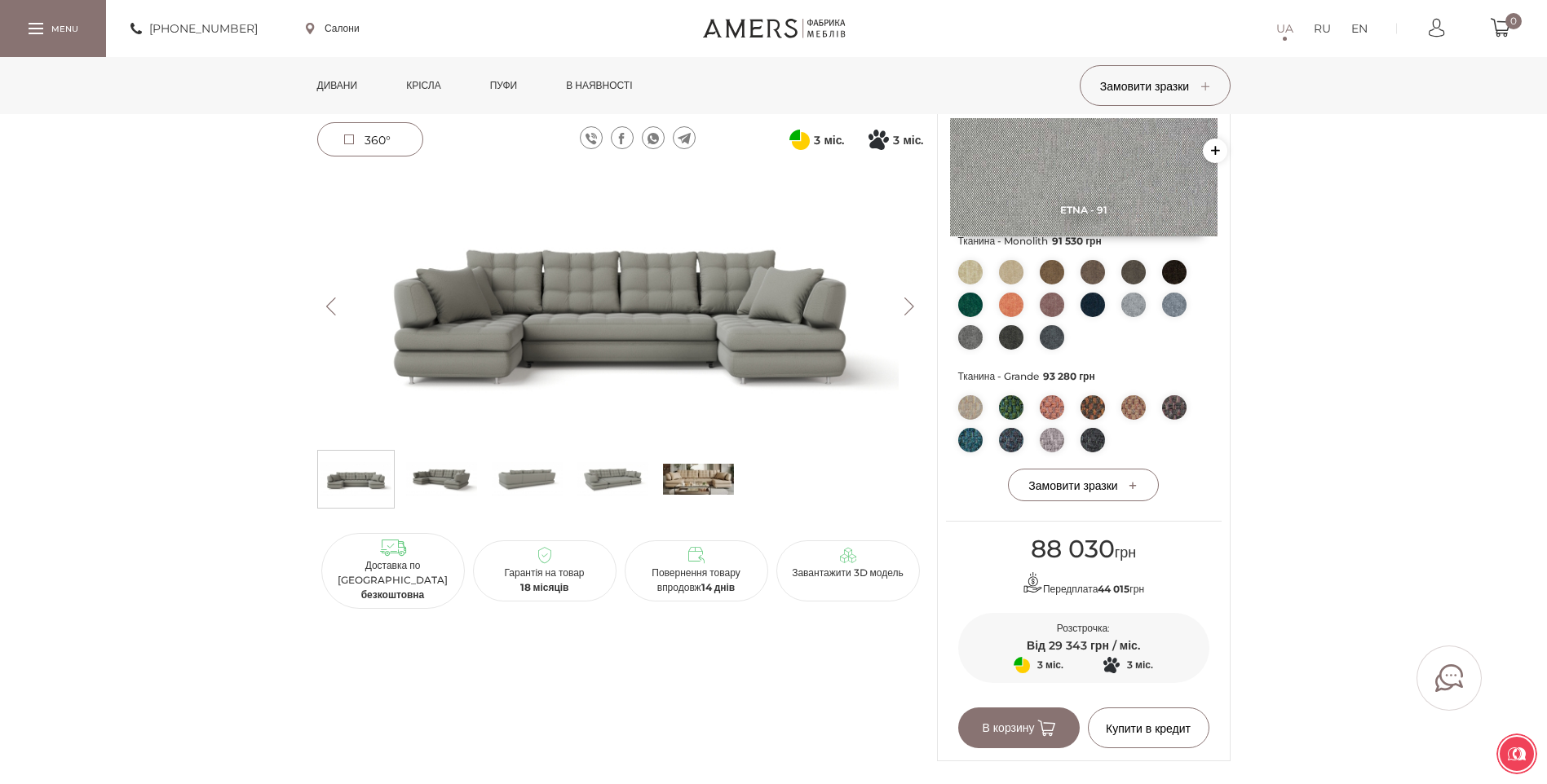
scroll to position [897, 0]
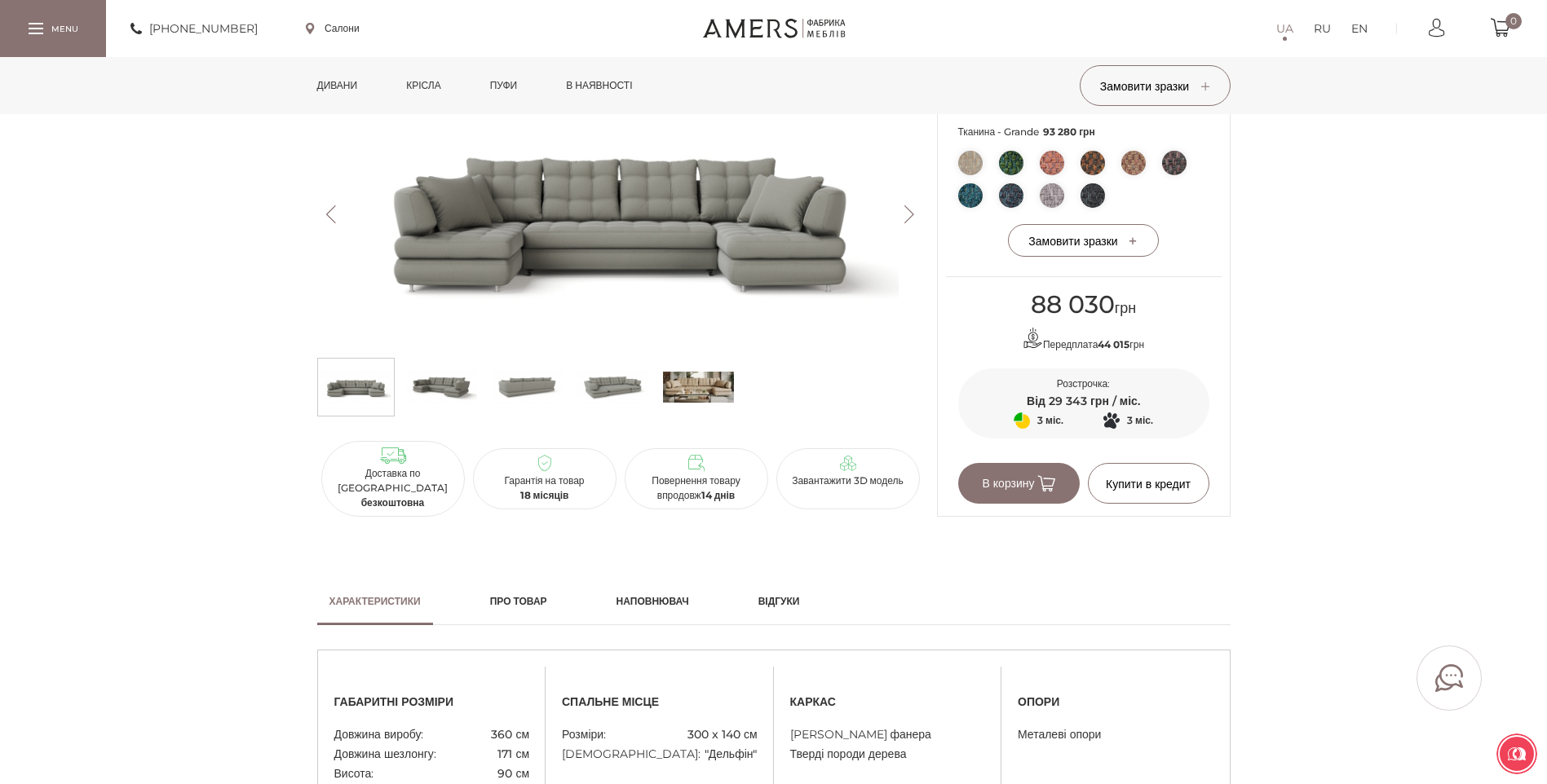
click at [908, 223] on button "Next" at bounding box center [909, 215] width 28 height 18
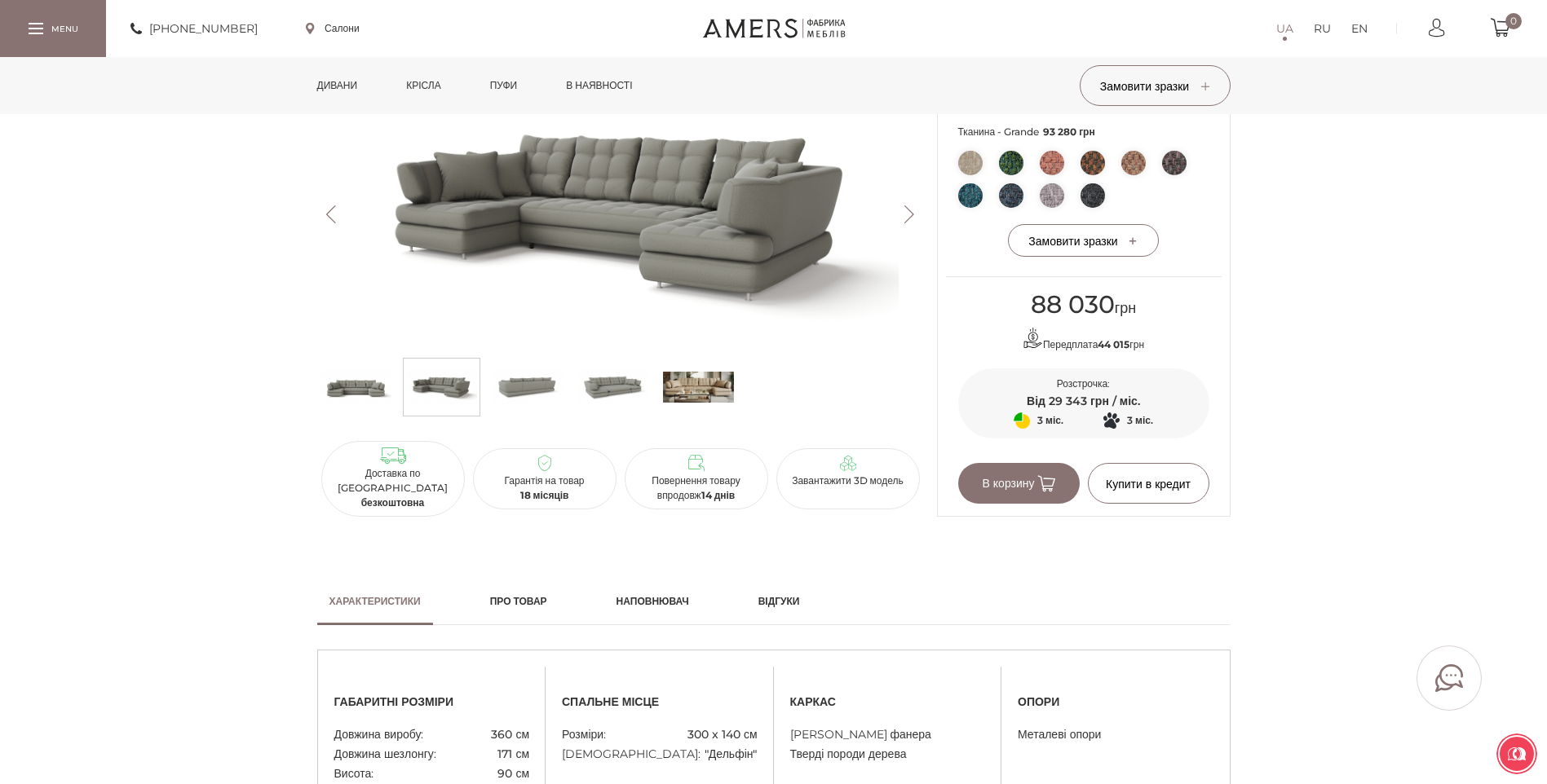
click at [675, 411] on img at bounding box center [698, 387] width 71 height 49
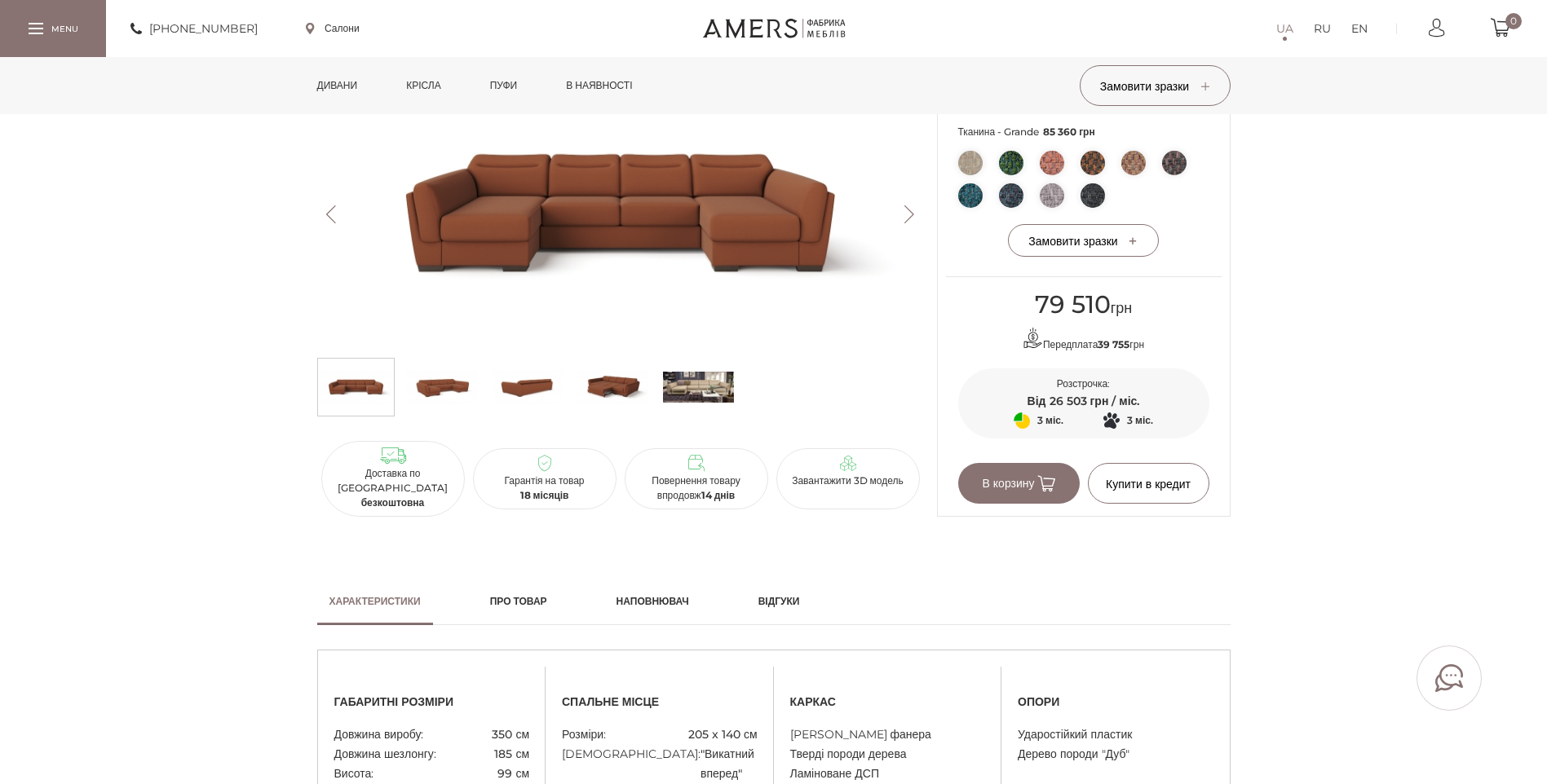
scroll to position [408, 0]
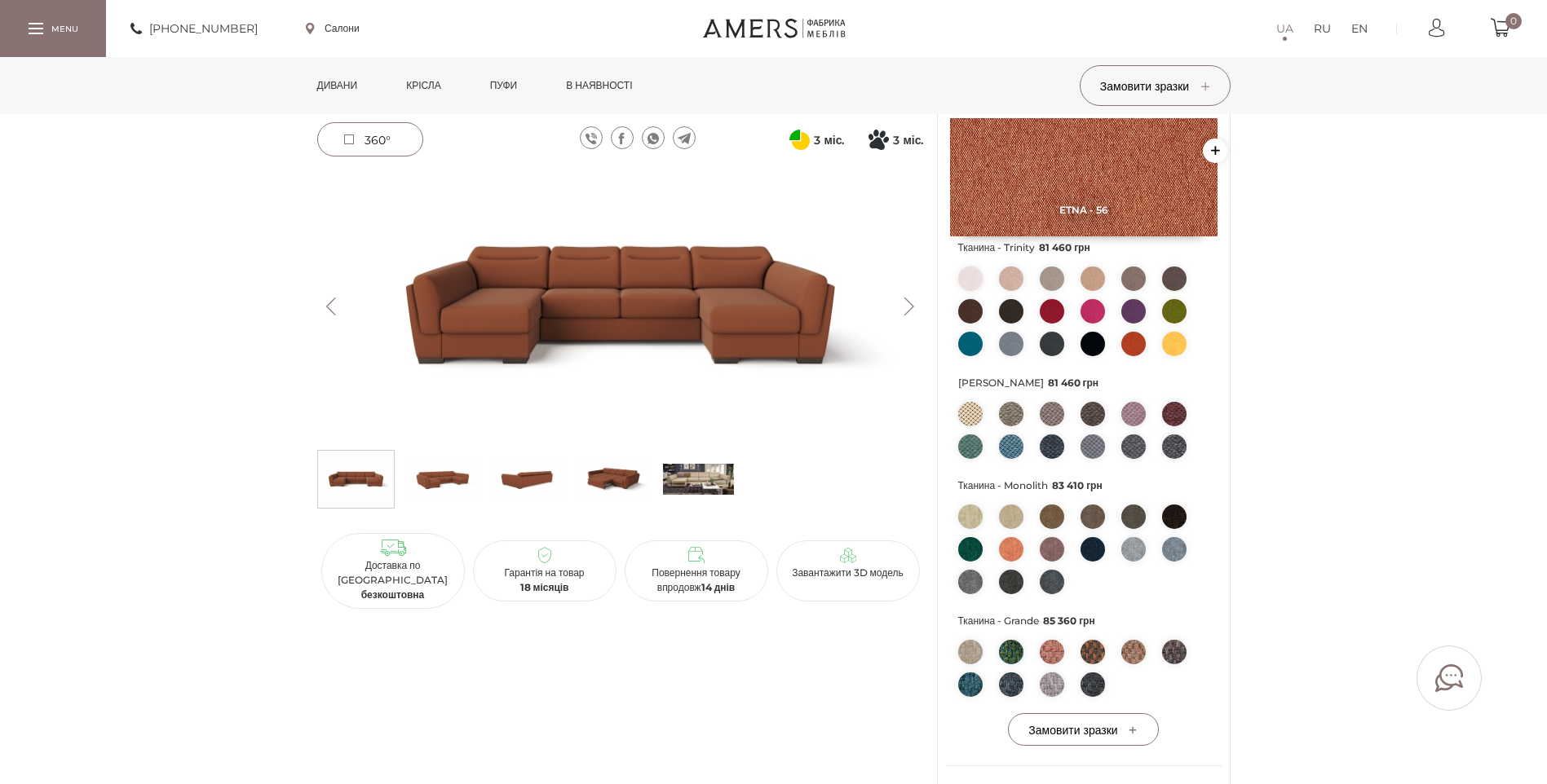
click at [645, 366] on img at bounding box center [621, 307] width 607 height 270
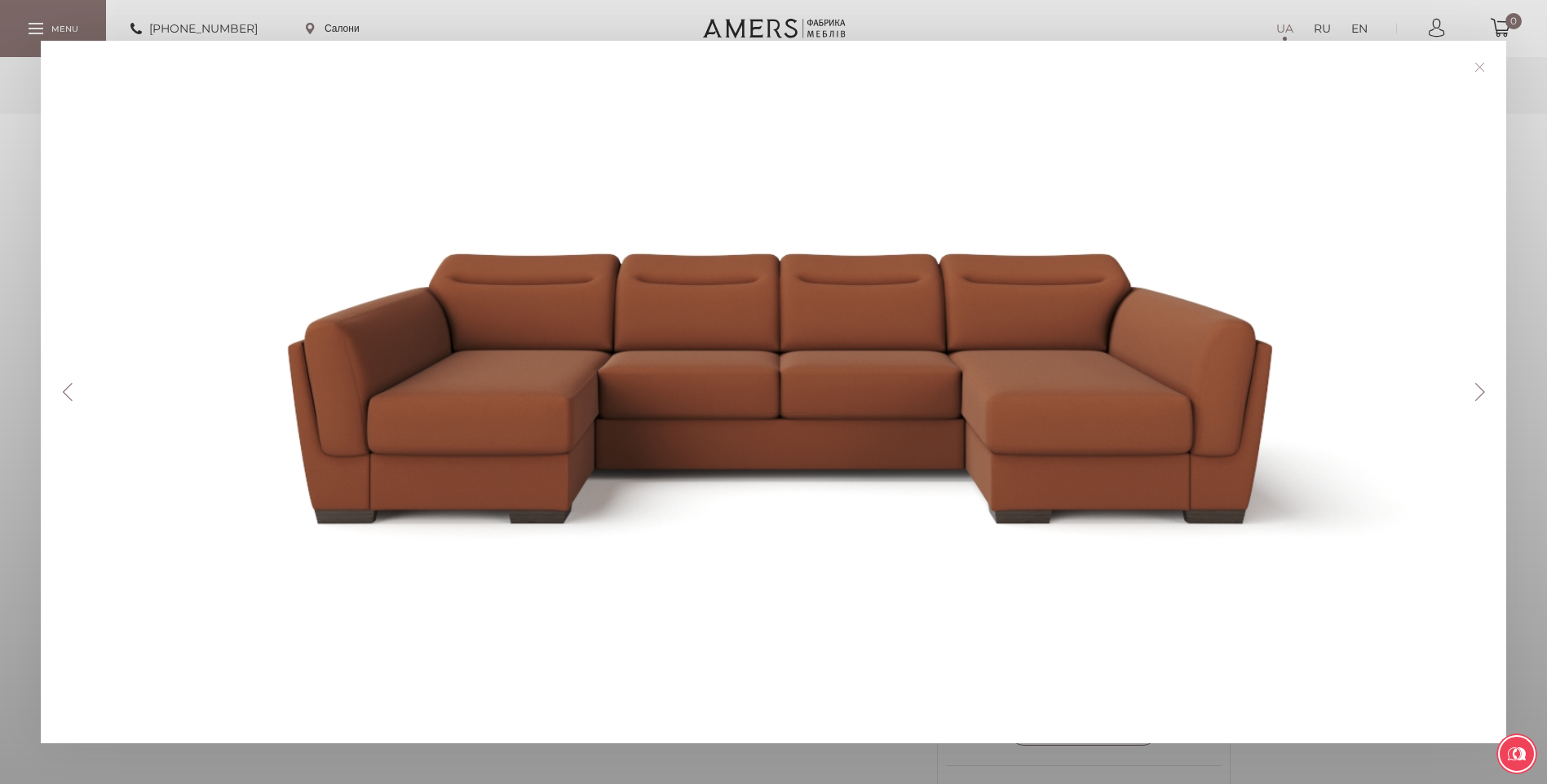
click at [1482, 390] on button "Next" at bounding box center [1478, 392] width 28 height 18
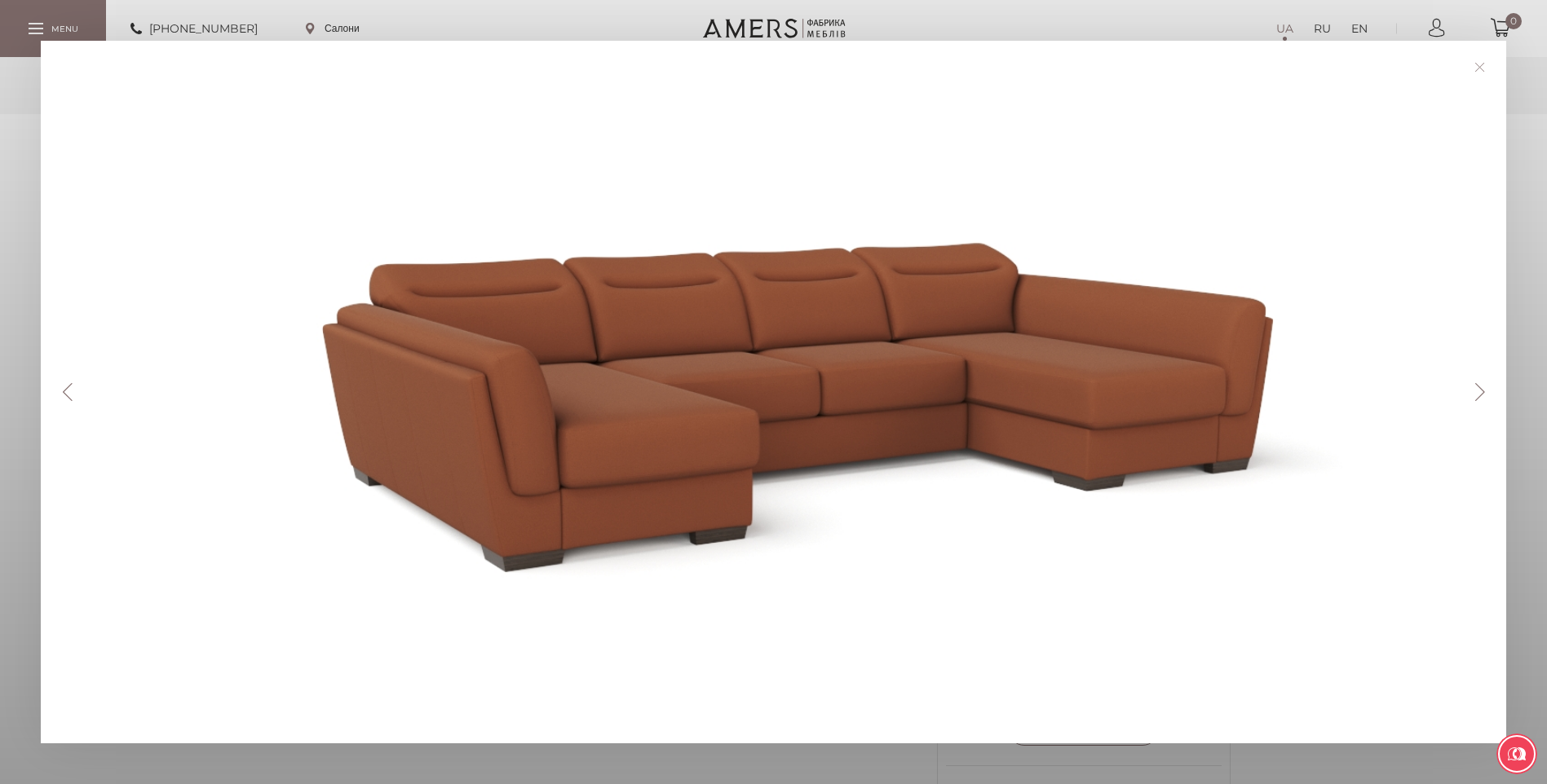
click at [1482, 391] on button "Next" at bounding box center [1478, 392] width 28 height 18
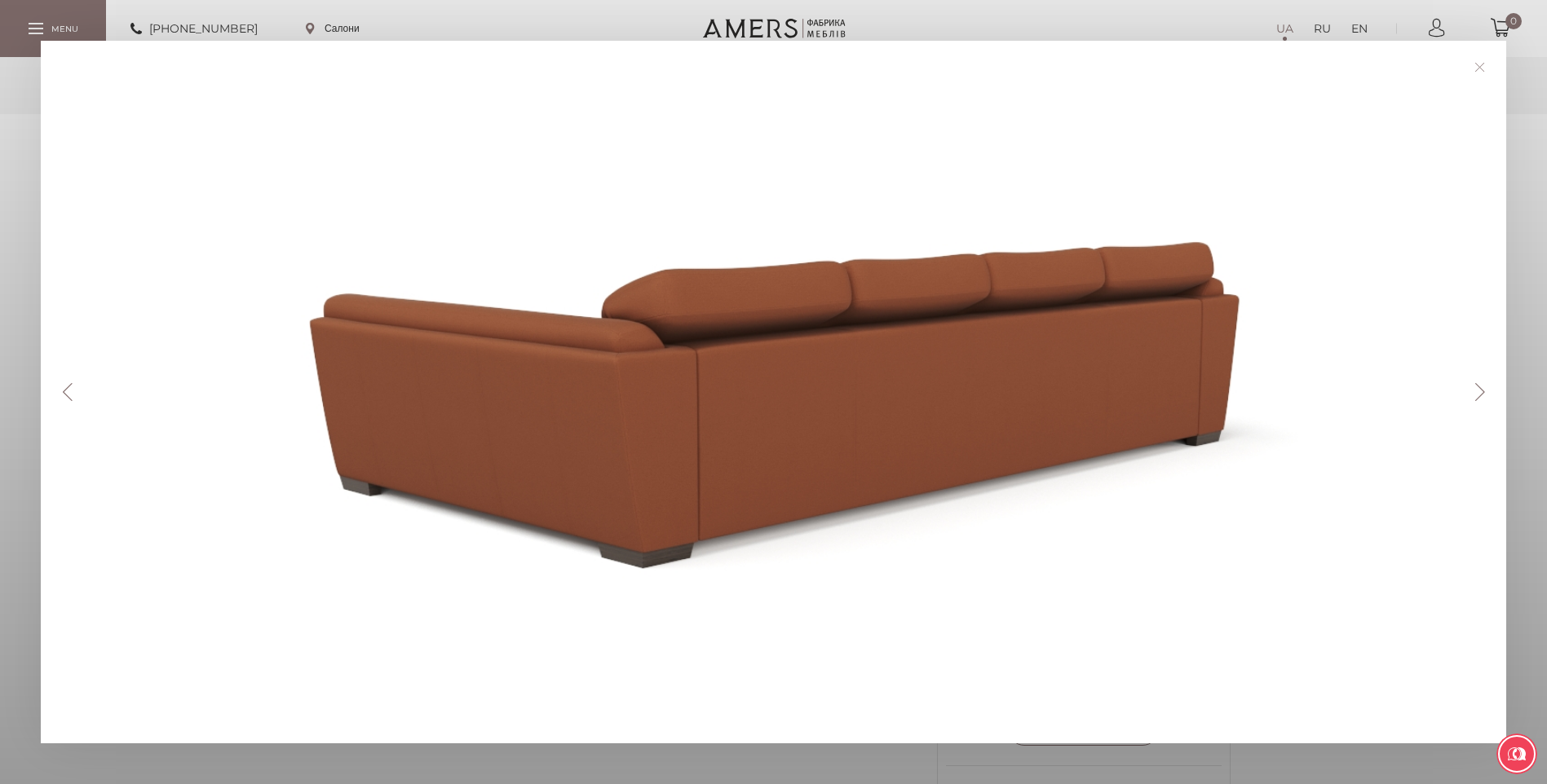
click at [1483, 388] on button "Next" at bounding box center [1478, 392] width 28 height 18
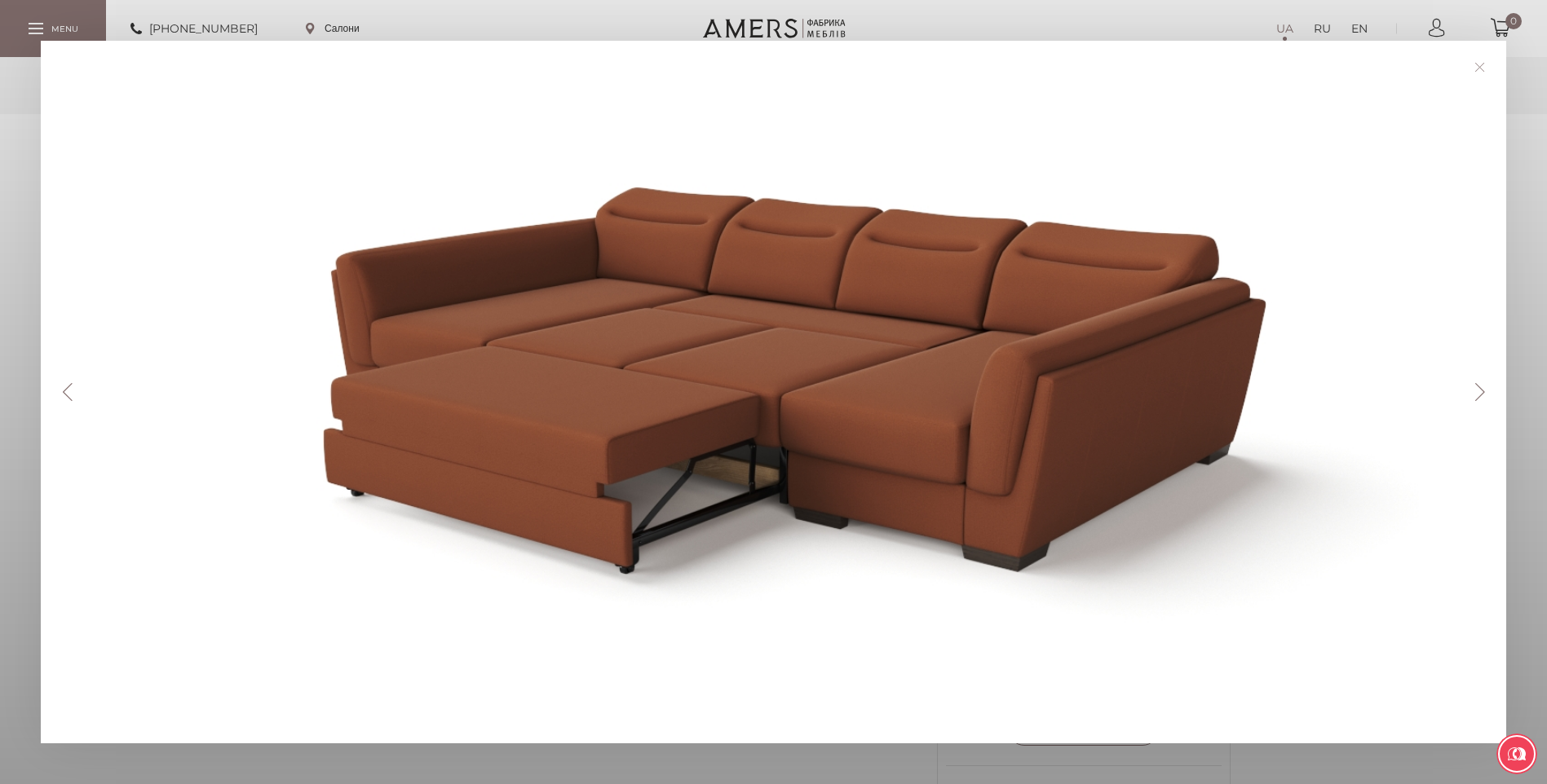
click at [1483, 387] on button "Next" at bounding box center [1478, 392] width 28 height 18
